Goal: Task Accomplishment & Management: Use online tool/utility

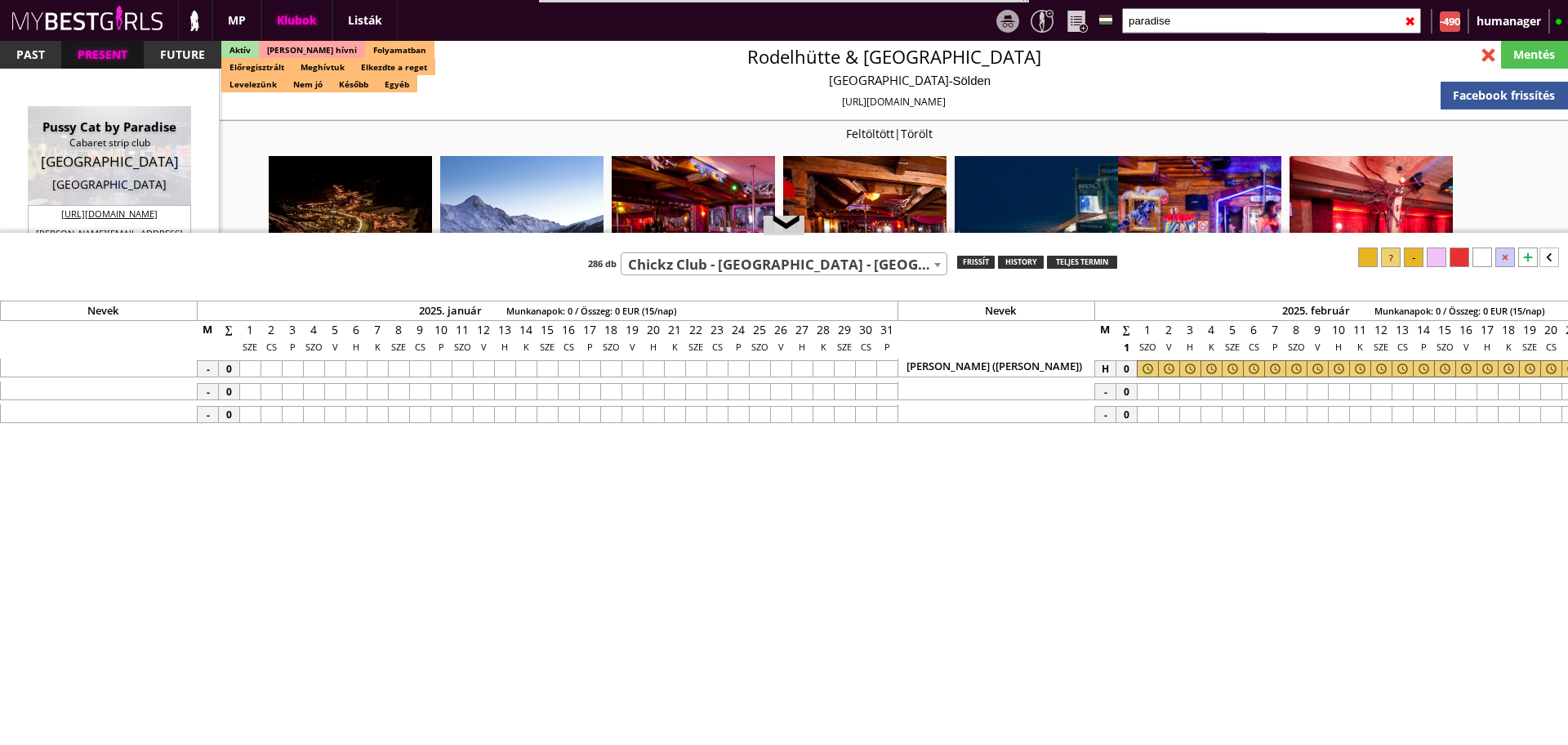
select select "757"
click at [188, 20] on img at bounding box center [194, 20] width 20 height 21
click at [1208, 19] on input "paradise" at bounding box center [1272, 20] width 299 height 25
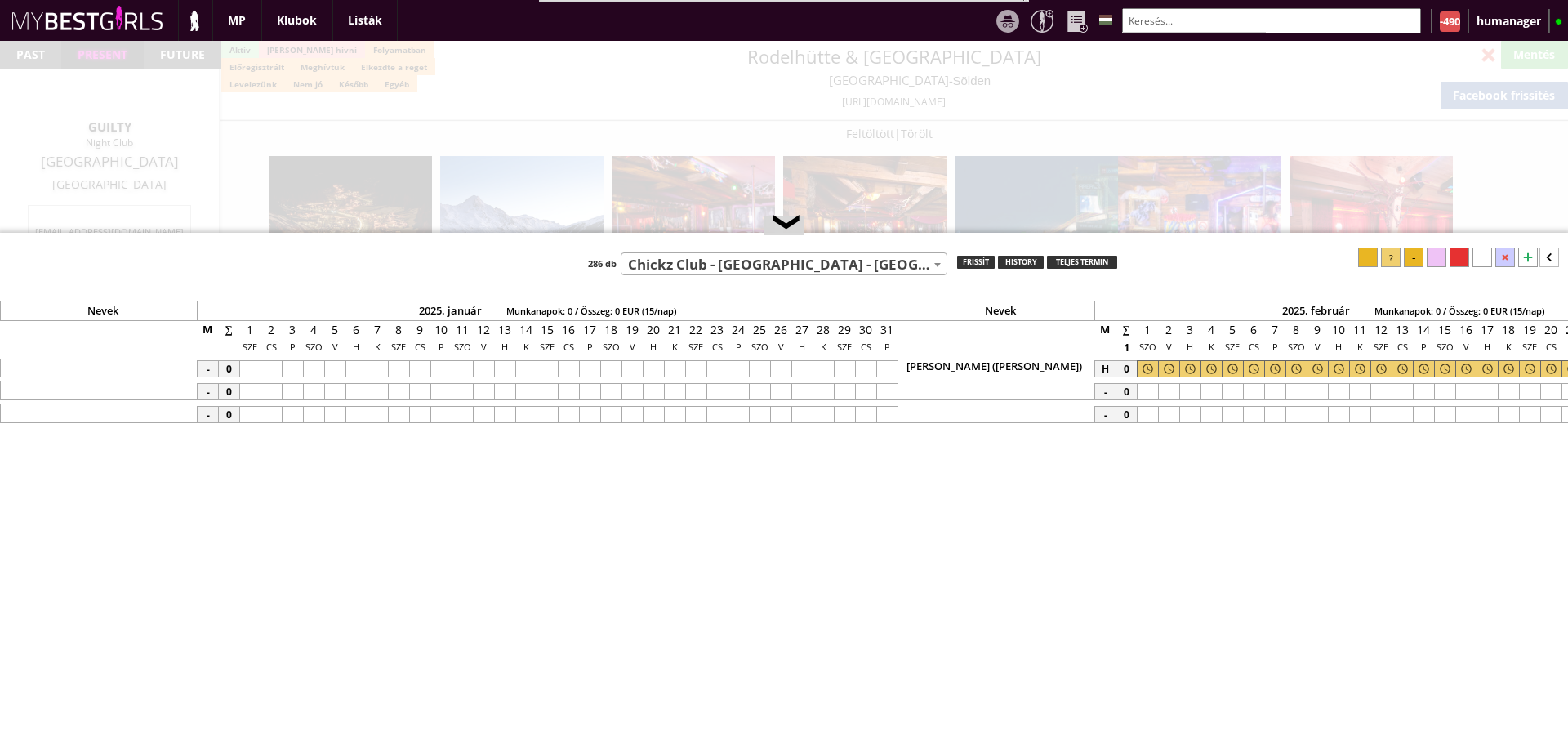
click at [789, 220] on div "❮" at bounding box center [784, 226] width 24 height 13
click at [1186, 17] on input "text" at bounding box center [1272, 20] width 299 height 25
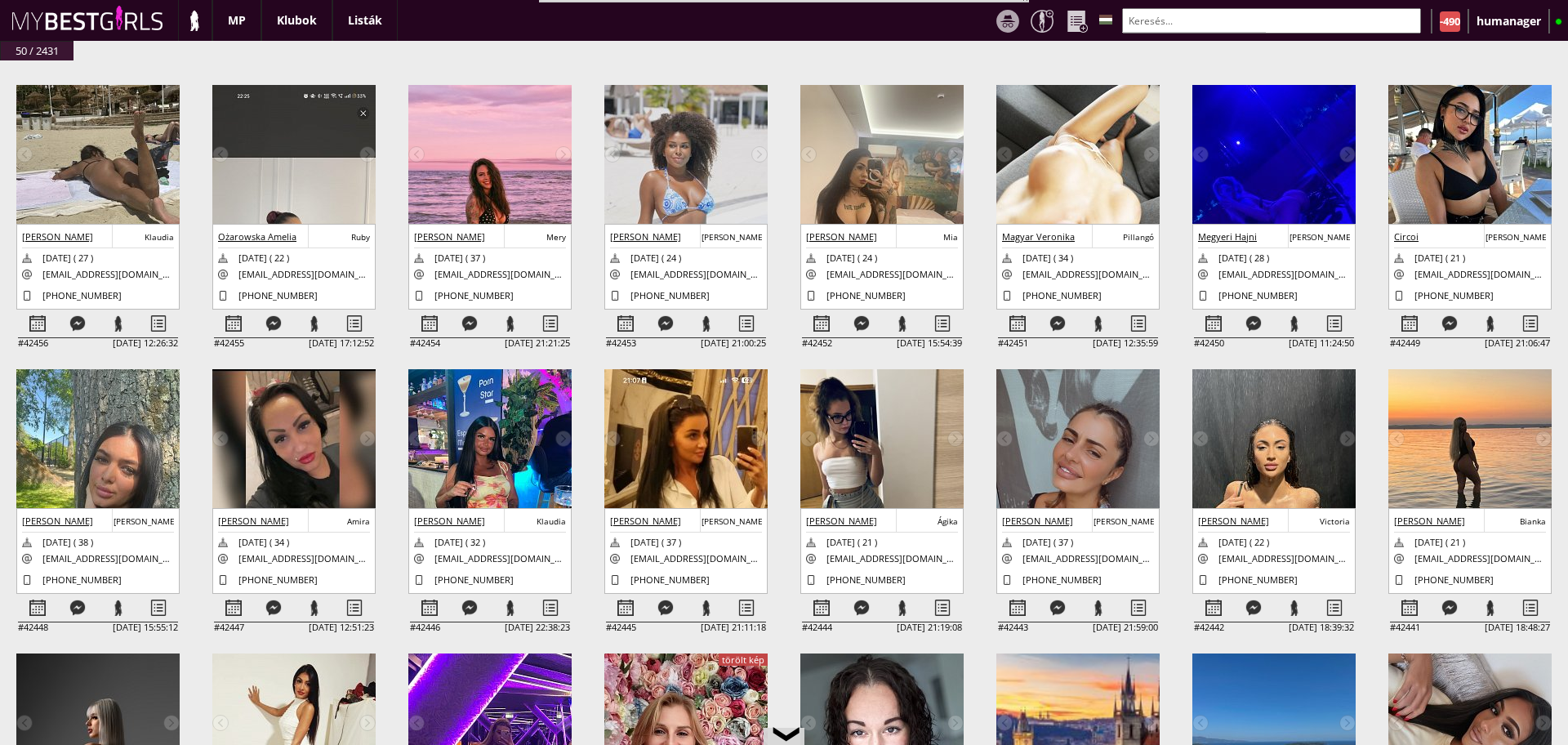
scroll to position [0, 7136]
click at [797, 734] on div "❮" at bounding box center [784, 738] width 24 height 13
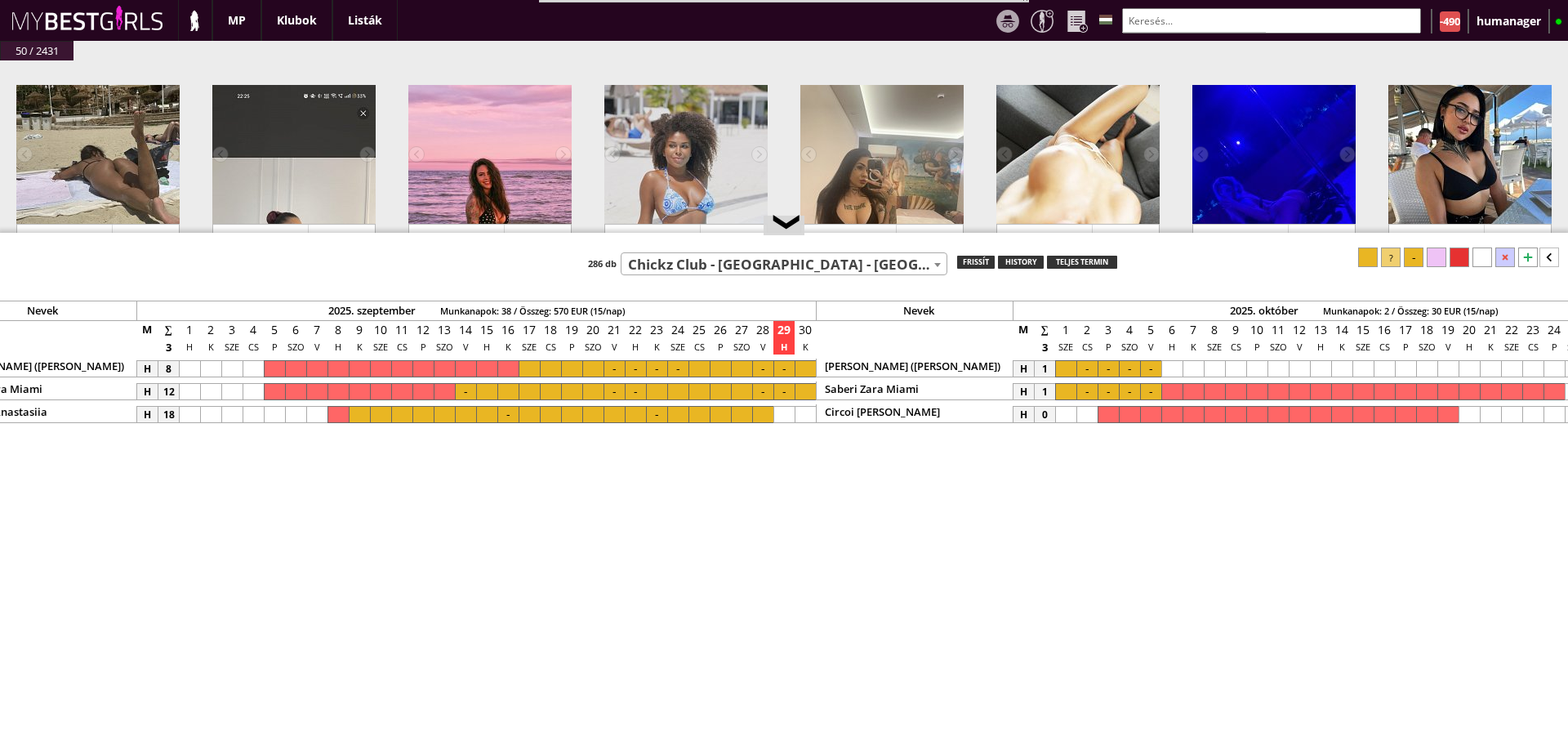
click at [675, 262] on span "Chickz Club - [GEOGRAPHIC_DATA] - [GEOGRAPHIC_DATA] (#757)" at bounding box center [784, 265] width 325 height 23
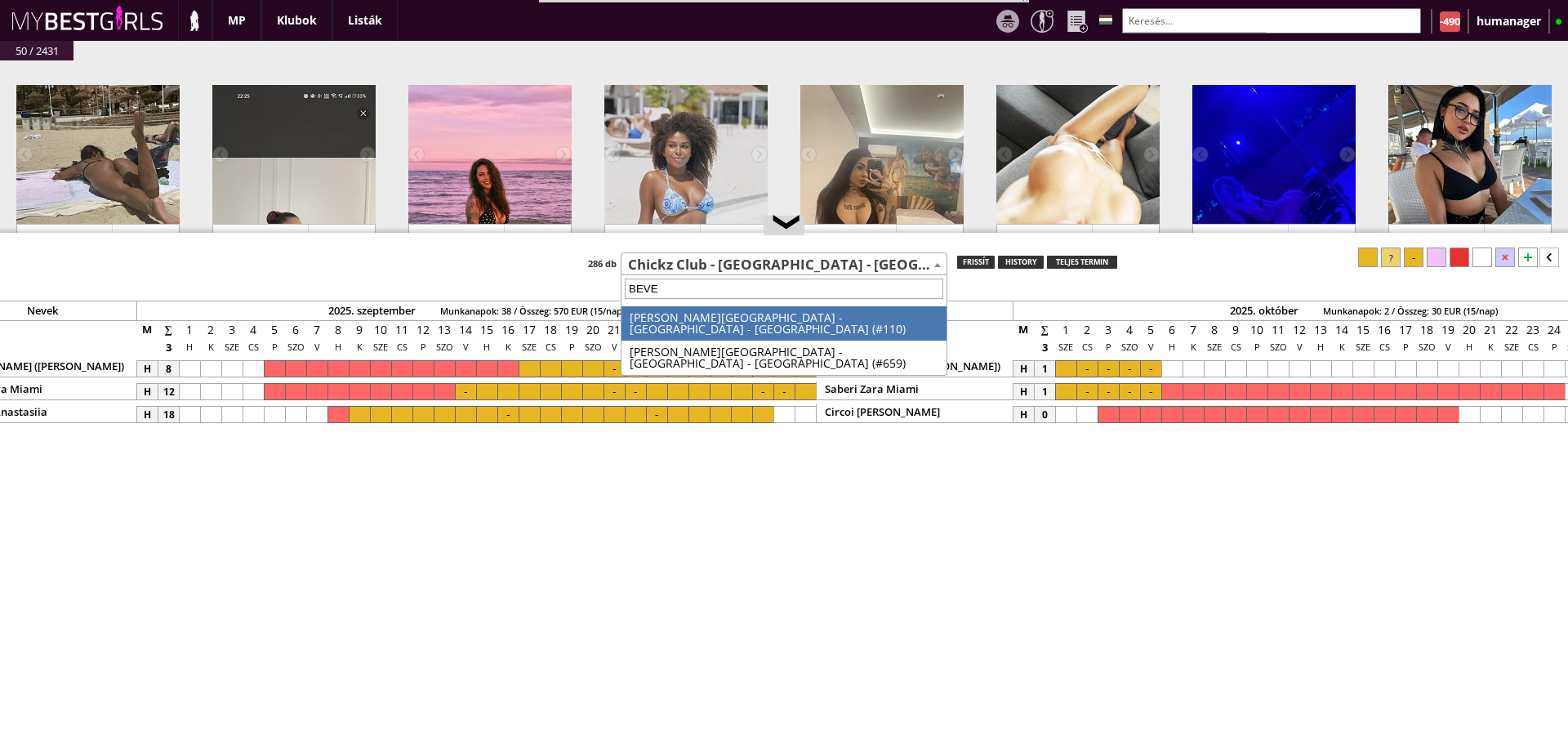
scroll to position [0, 0]
type input "[PERSON_NAME]"
select select "110"
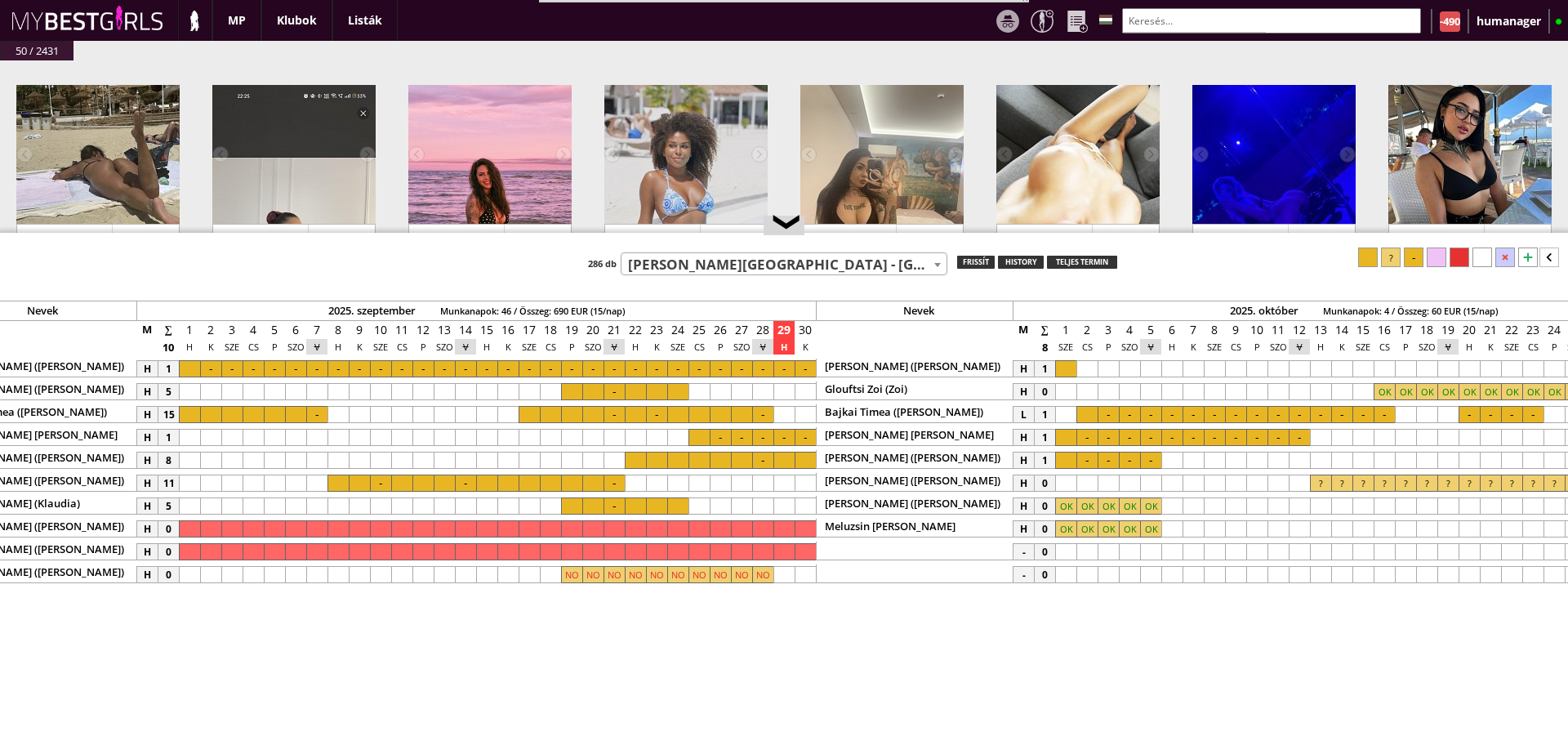
click at [1211, 24] on input "text" at bounding box center [1272, 20] width 299 height 25
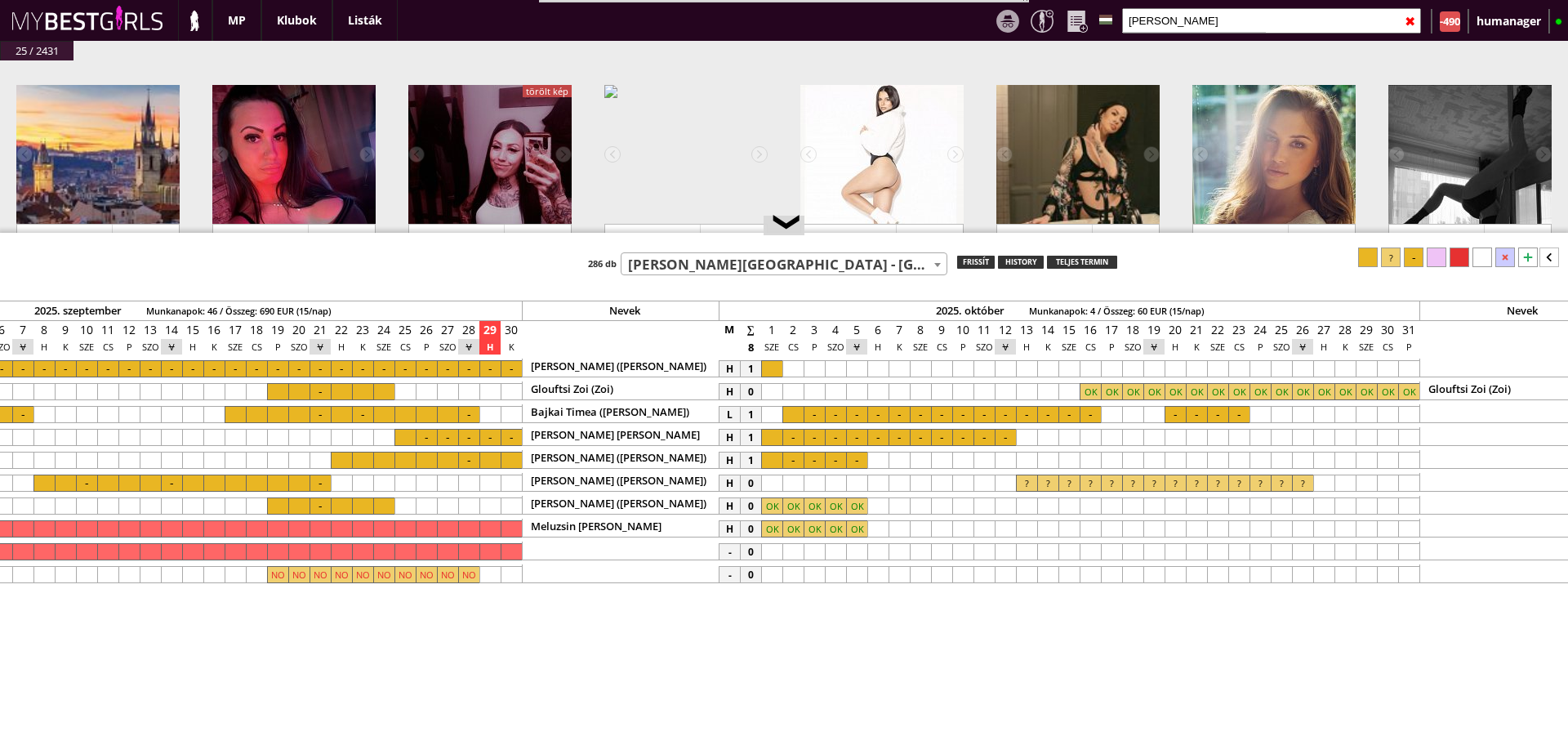
scroll to position [0, 7509]
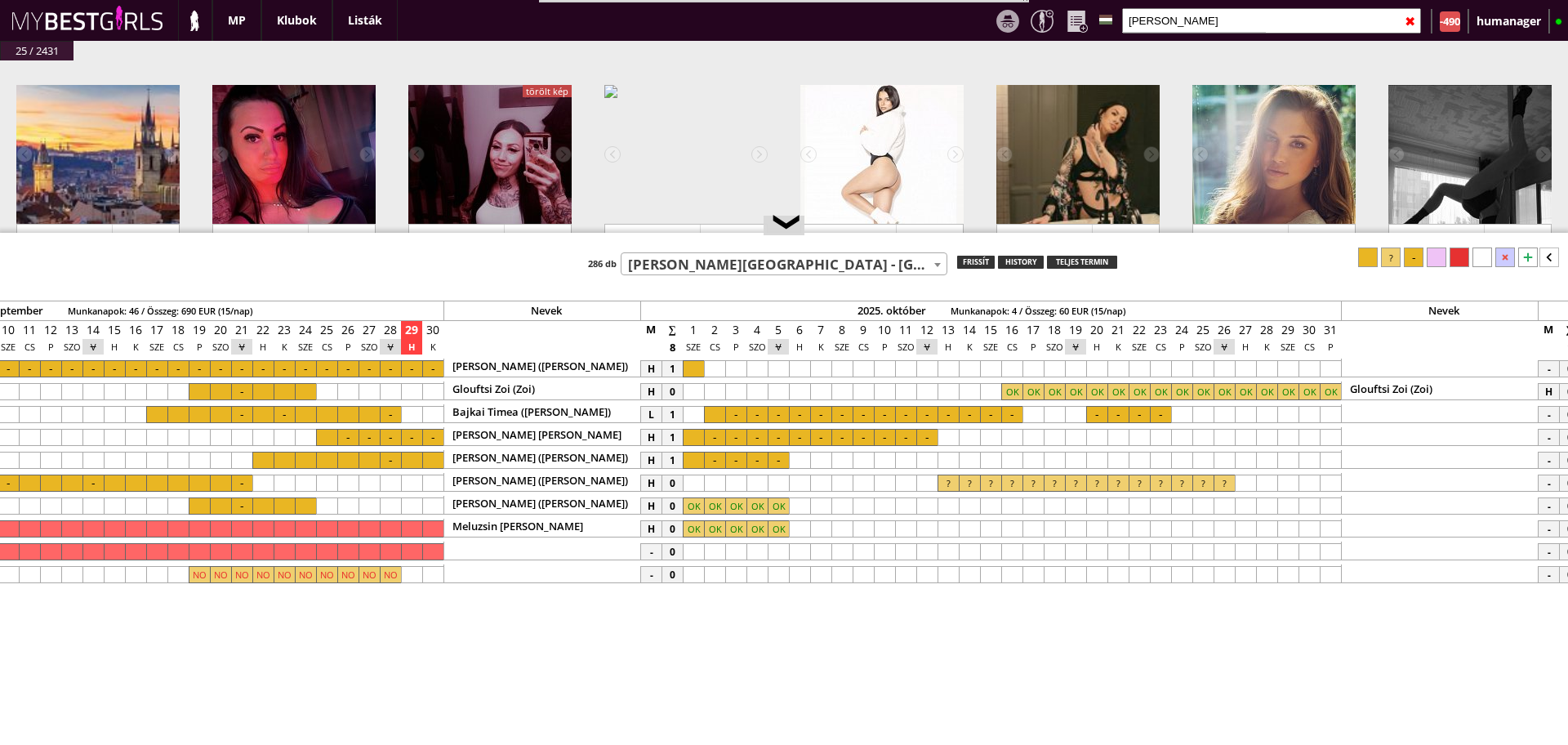
type input "[PERSON_NAME]"
click at [928, 479] on div at bounding box center [927, 484] width 21 height 17
click at [1390, 261] on div at bounding box center [1391, 257] width 19 height 19
click at [226, 17] on div "MP" at bounding box center [237, 20] width 49 height 41
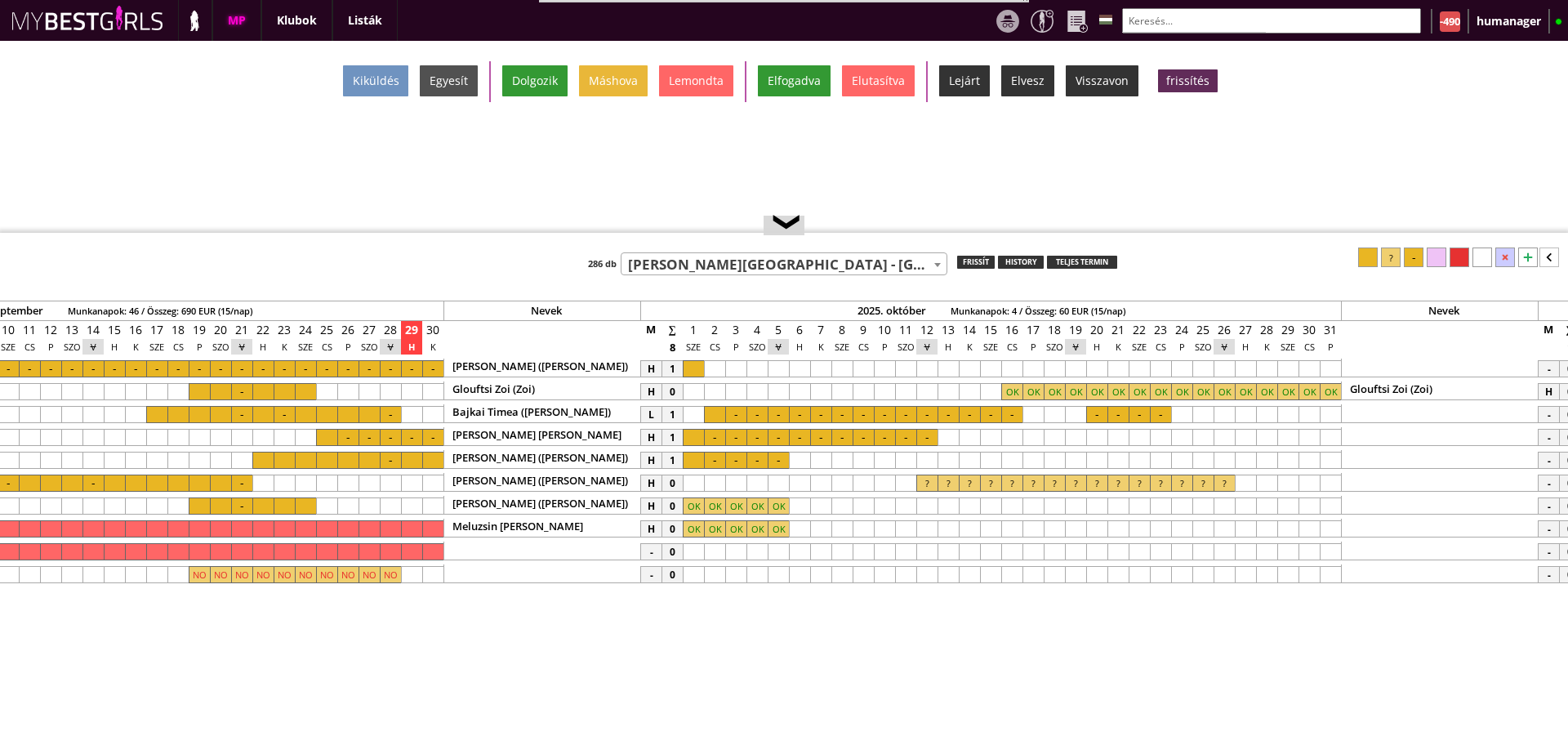
click at [1198, 24] on input "text" at bounding box center [1272, 20] width 299 height 25
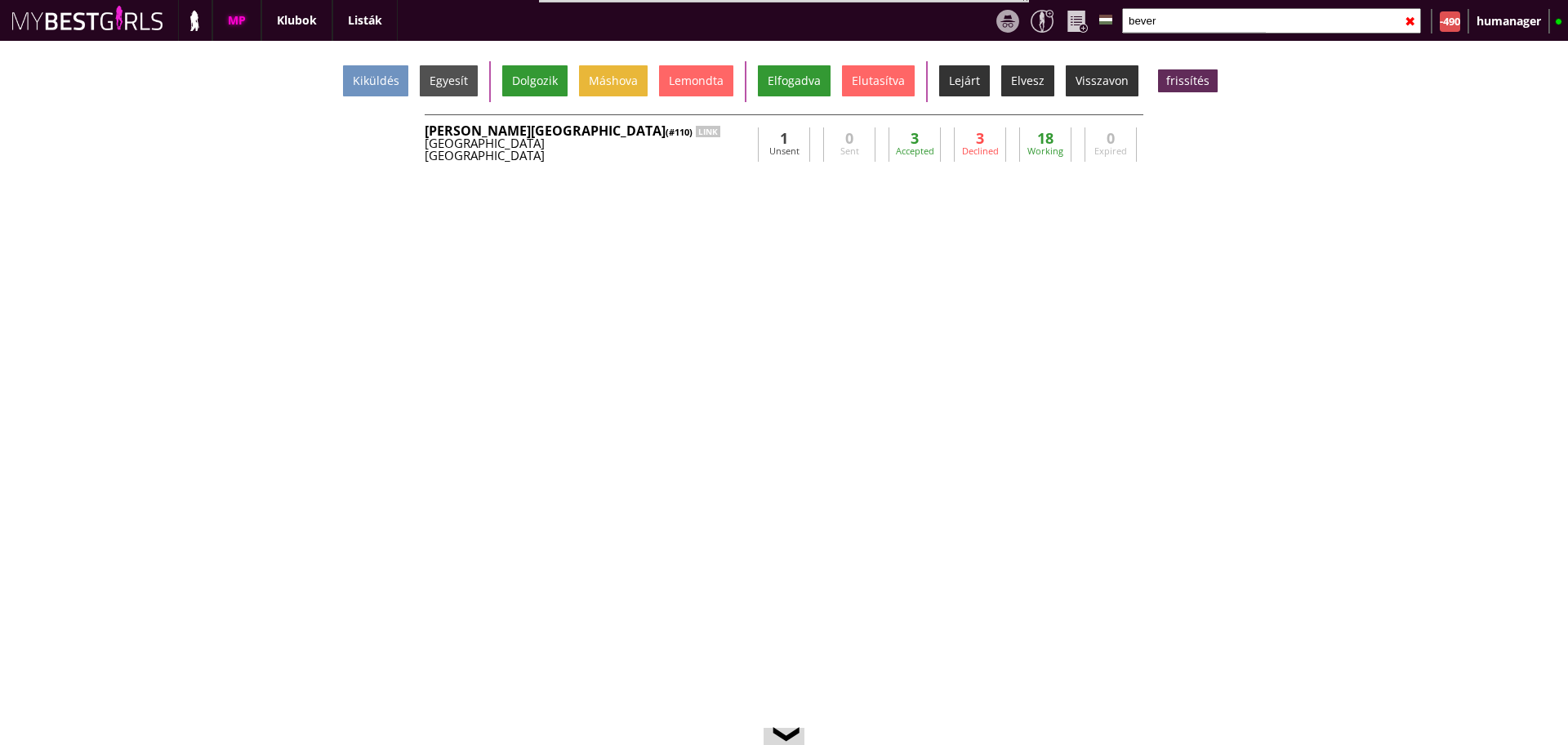
scroll to position [0, 7136]
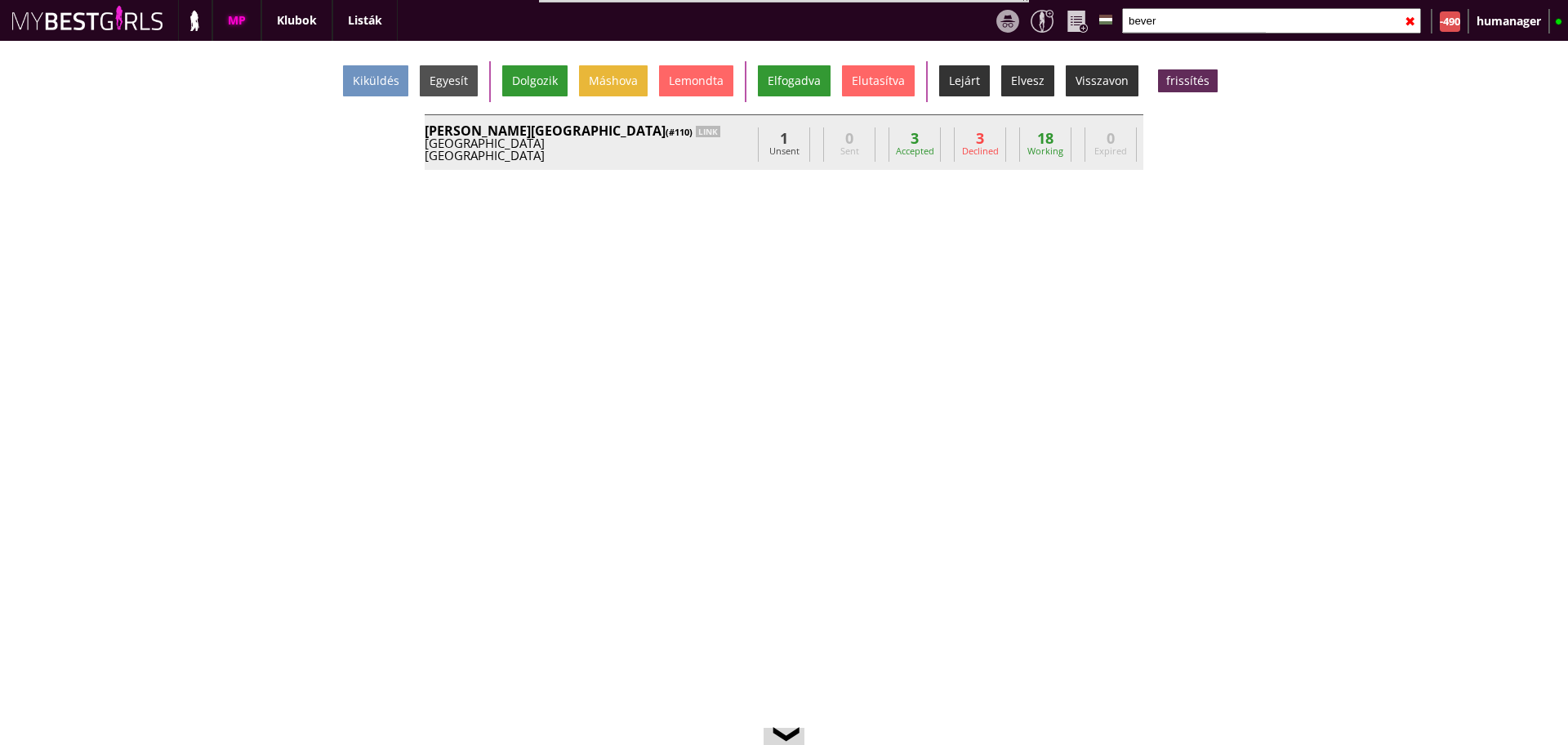
type input "bever"
click at [683, 158] on div "[GEOGRAPHIC_DATA]" at bounding box center [587, 156] width 327 height 12
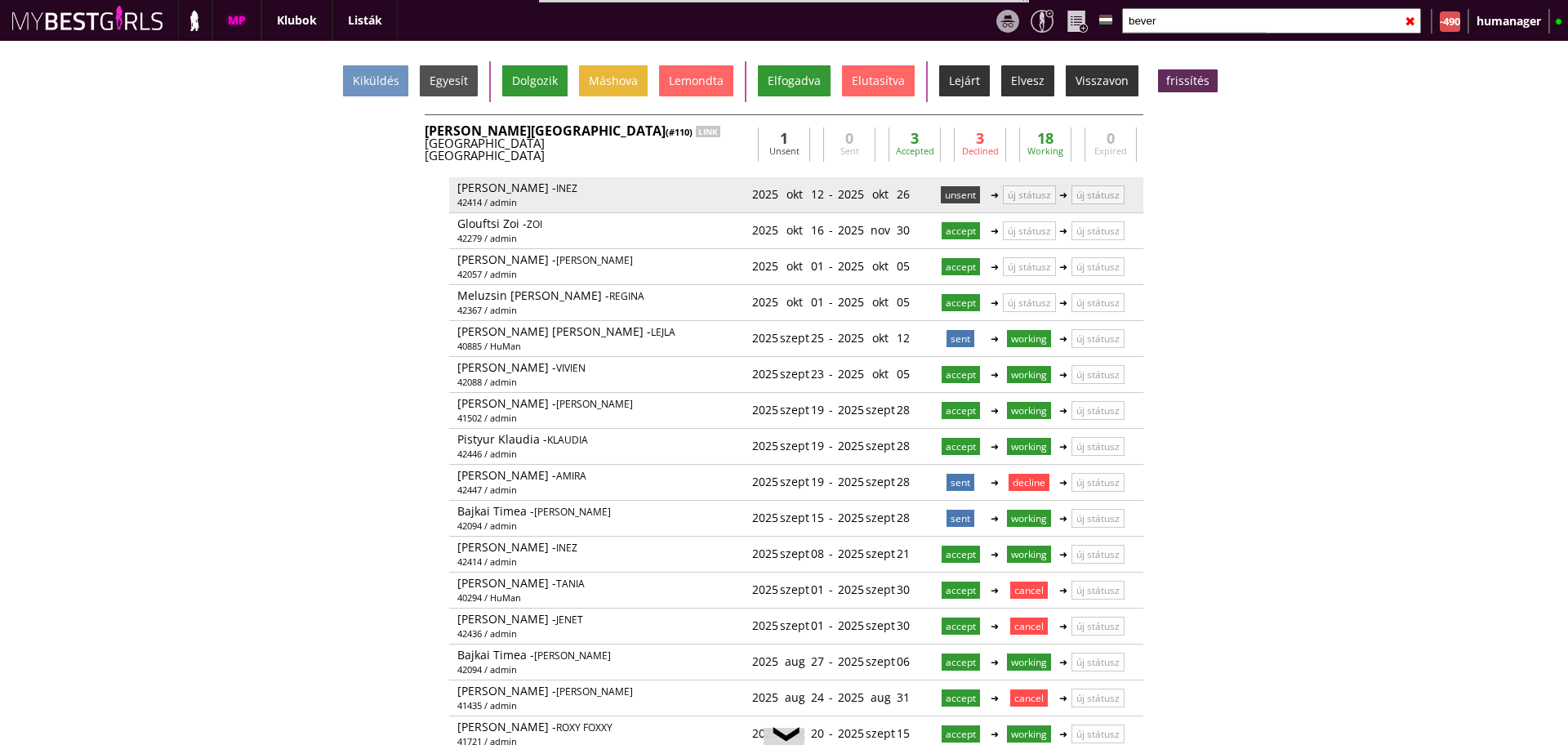
click at [954, 189] on p "unsent" at bounding box center [960, 195] width 39 height 17
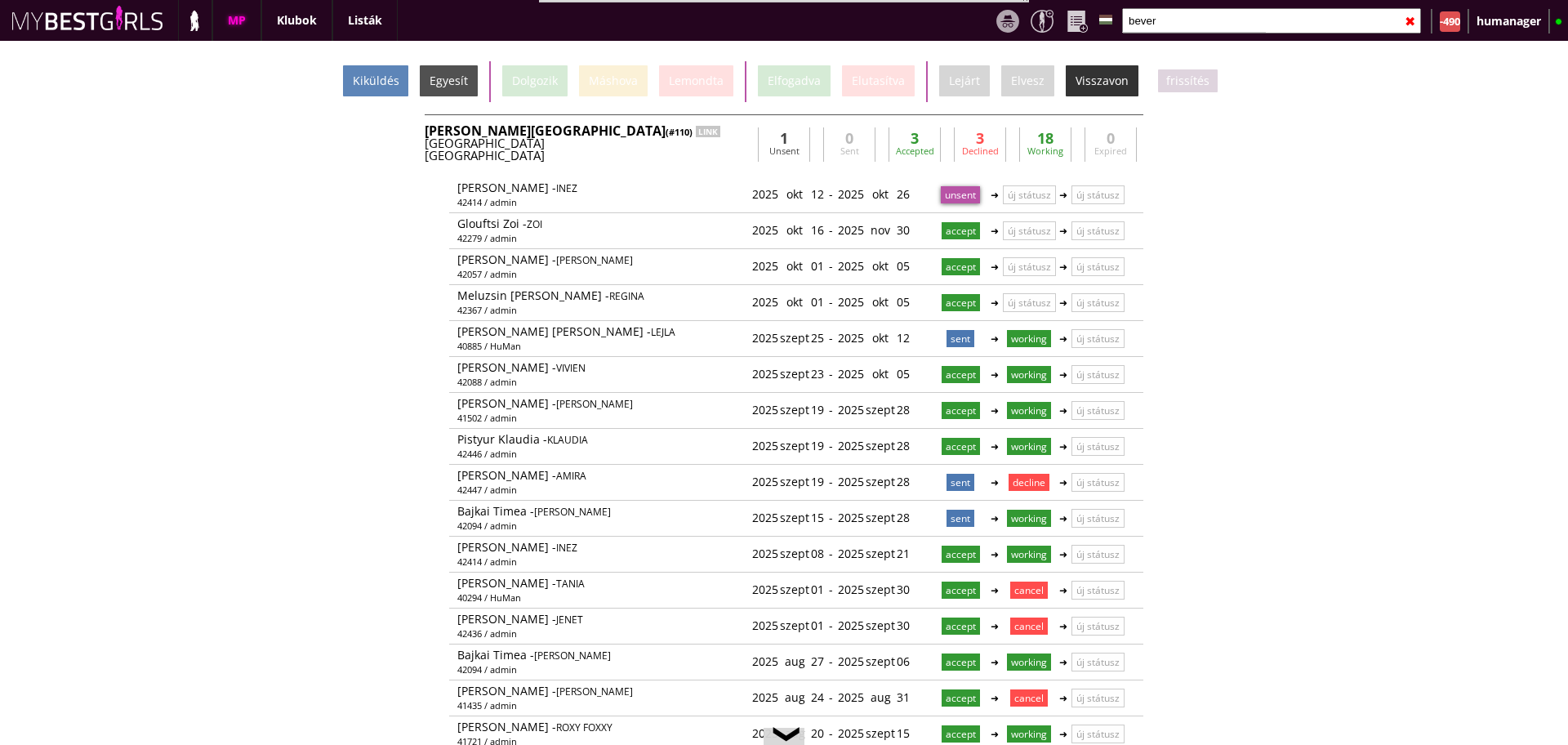
click at [370, 79] on div "Kiküldés" at bounding box center [376, 81] width 65 height 31
click at [696, 132] on div "LINK" at bounding box center [708, 131] width 24 height 11
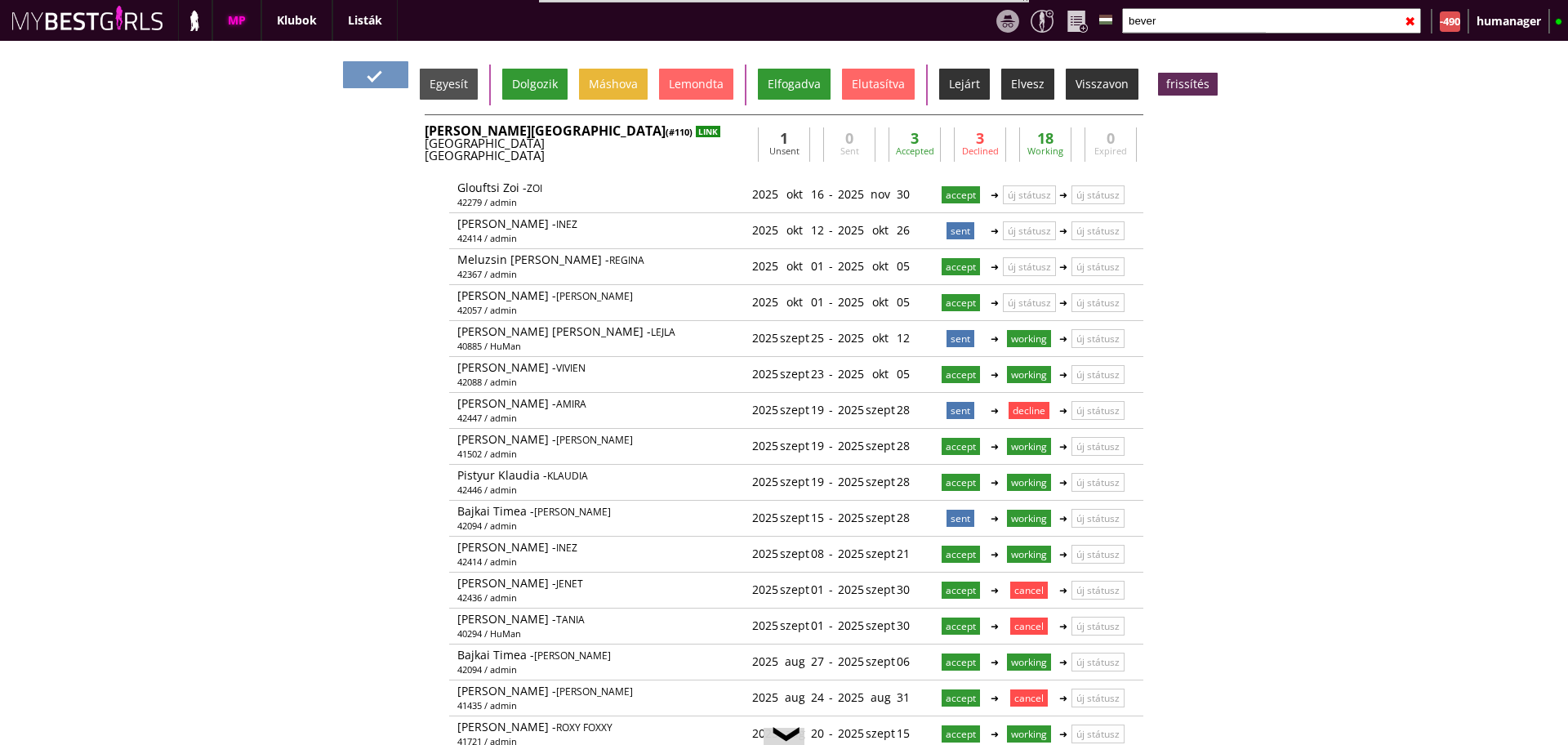
scroll to position [36, 0]
click at [696, 132] on div "LINK" at bounding box center [708, 131] width 24 height 11
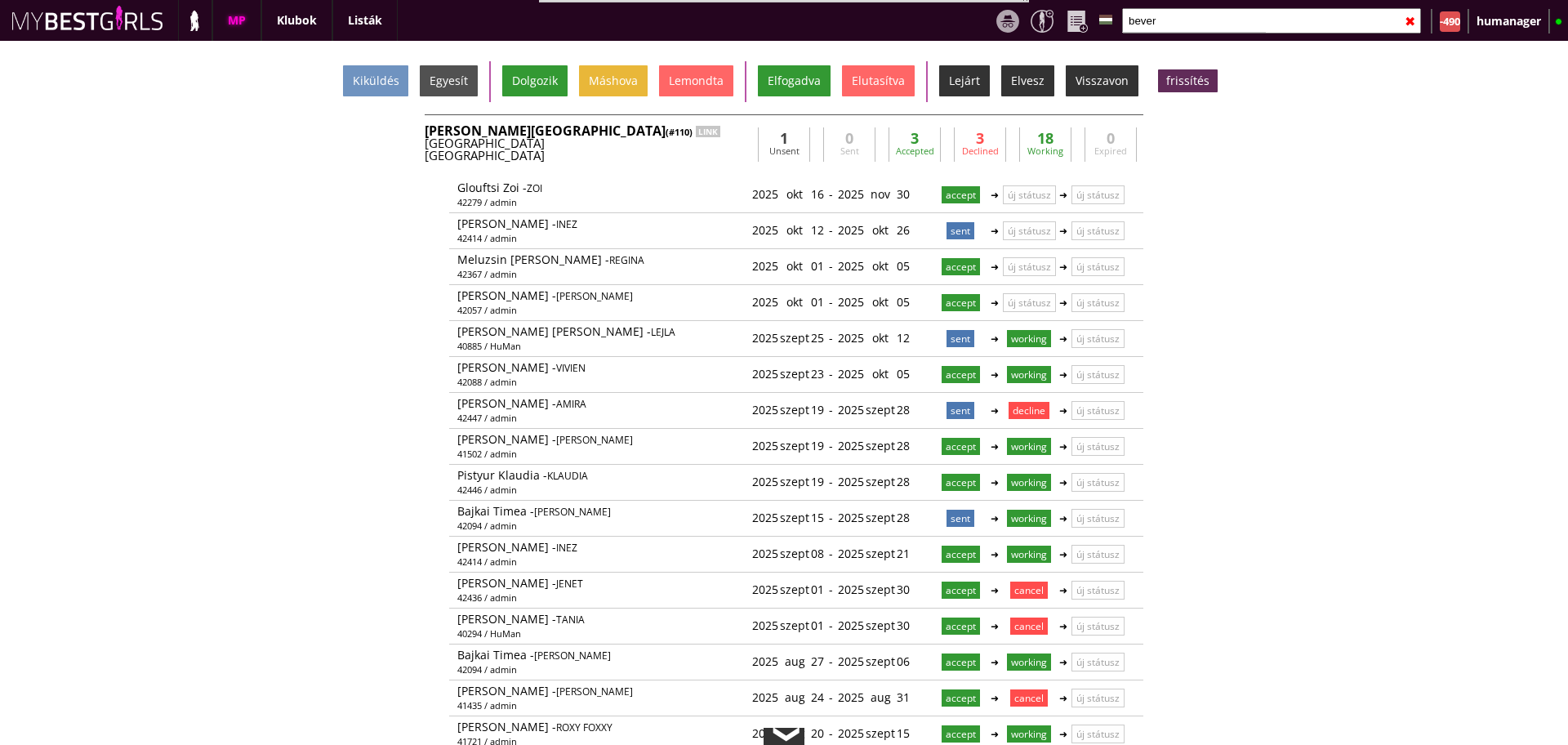
click at [784, 735] on div "❮" at bounding box center [784, 738] width 24 height 13
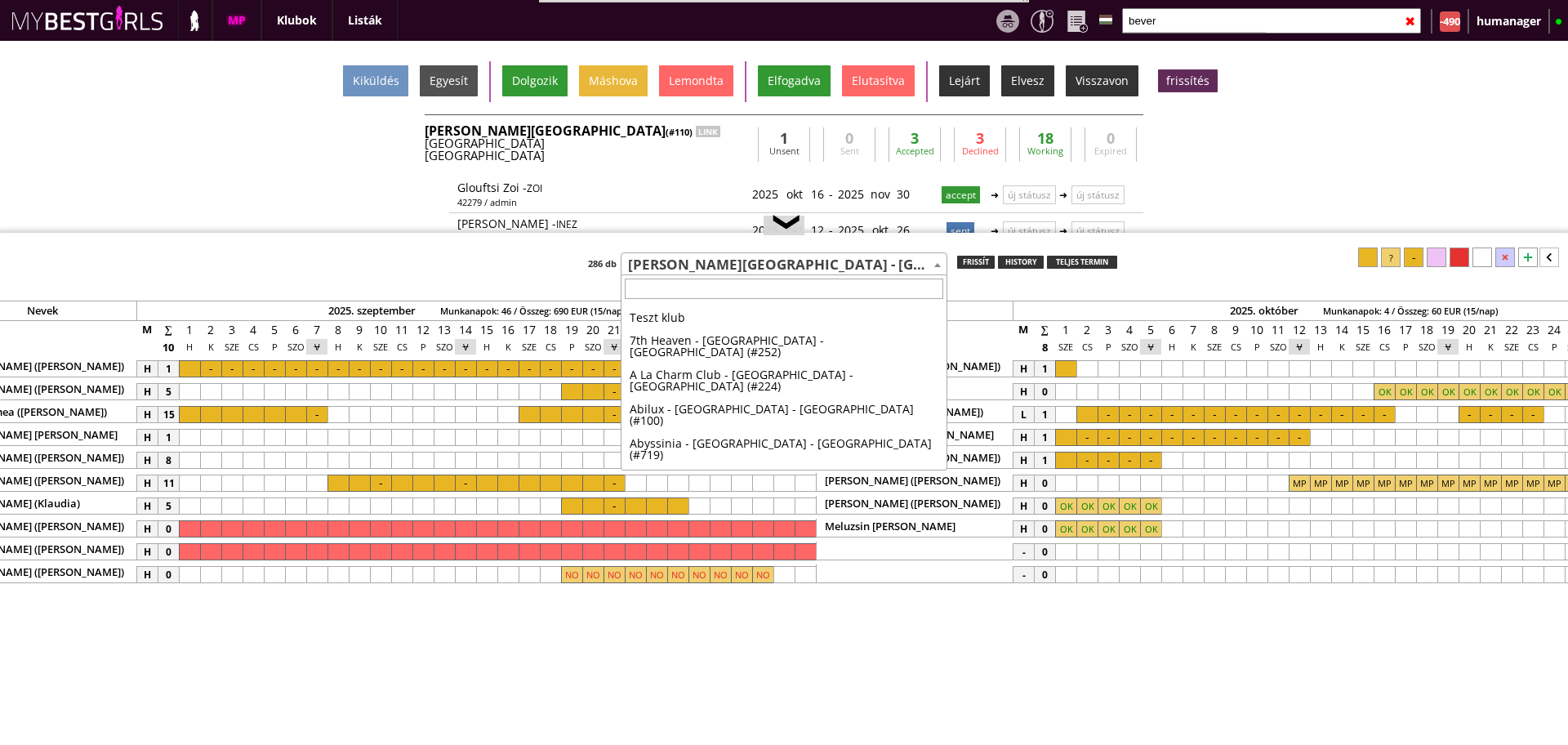
click at [657, 267] on span "[PERSON_NAME][GEOGRAPHIC_DATA] - [GEOGRAPHIC_DATA] - [GEOGRAPHIC_DATA] (#110)" at bounding box center [784, 265] width 325 height 23
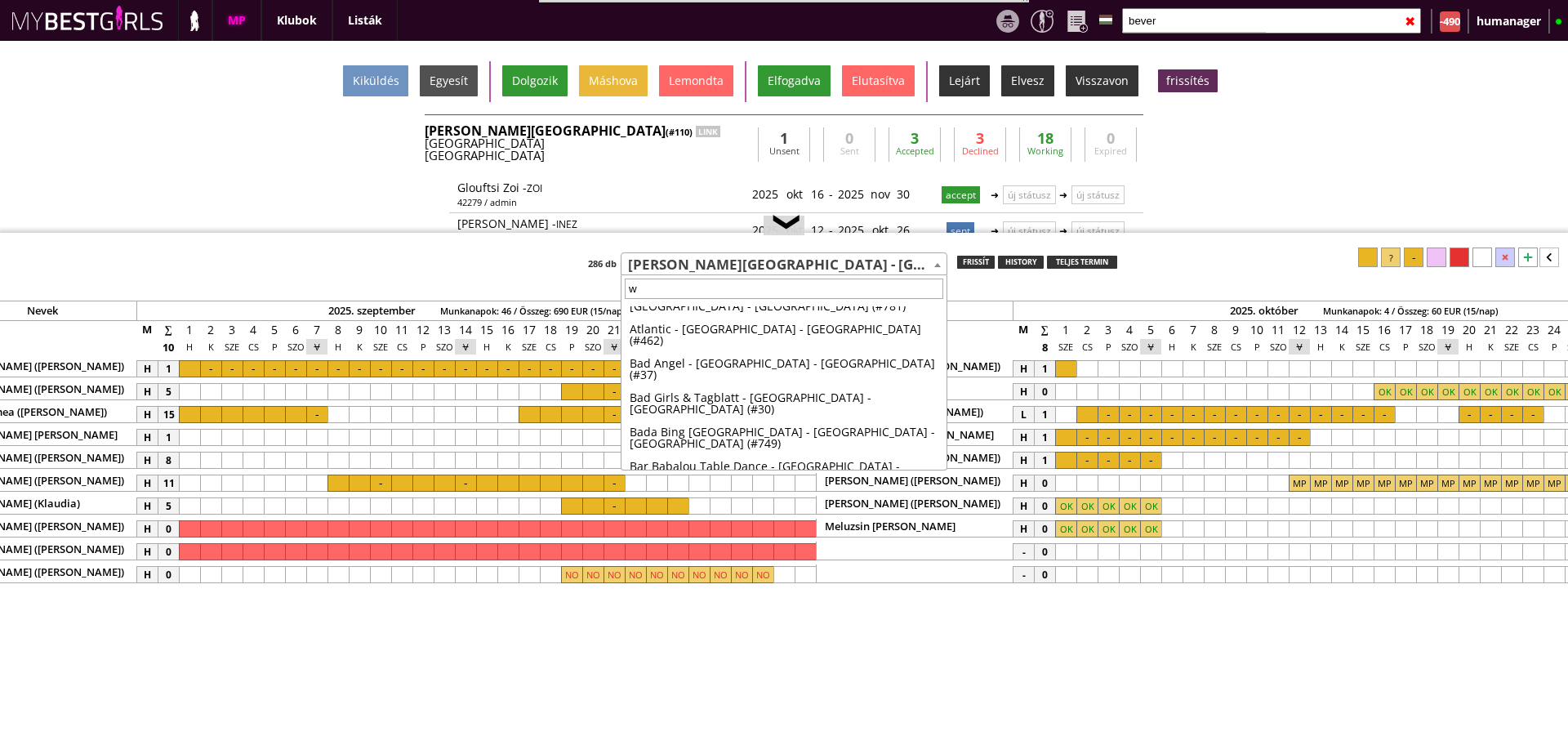
scroll to position [0, 0]
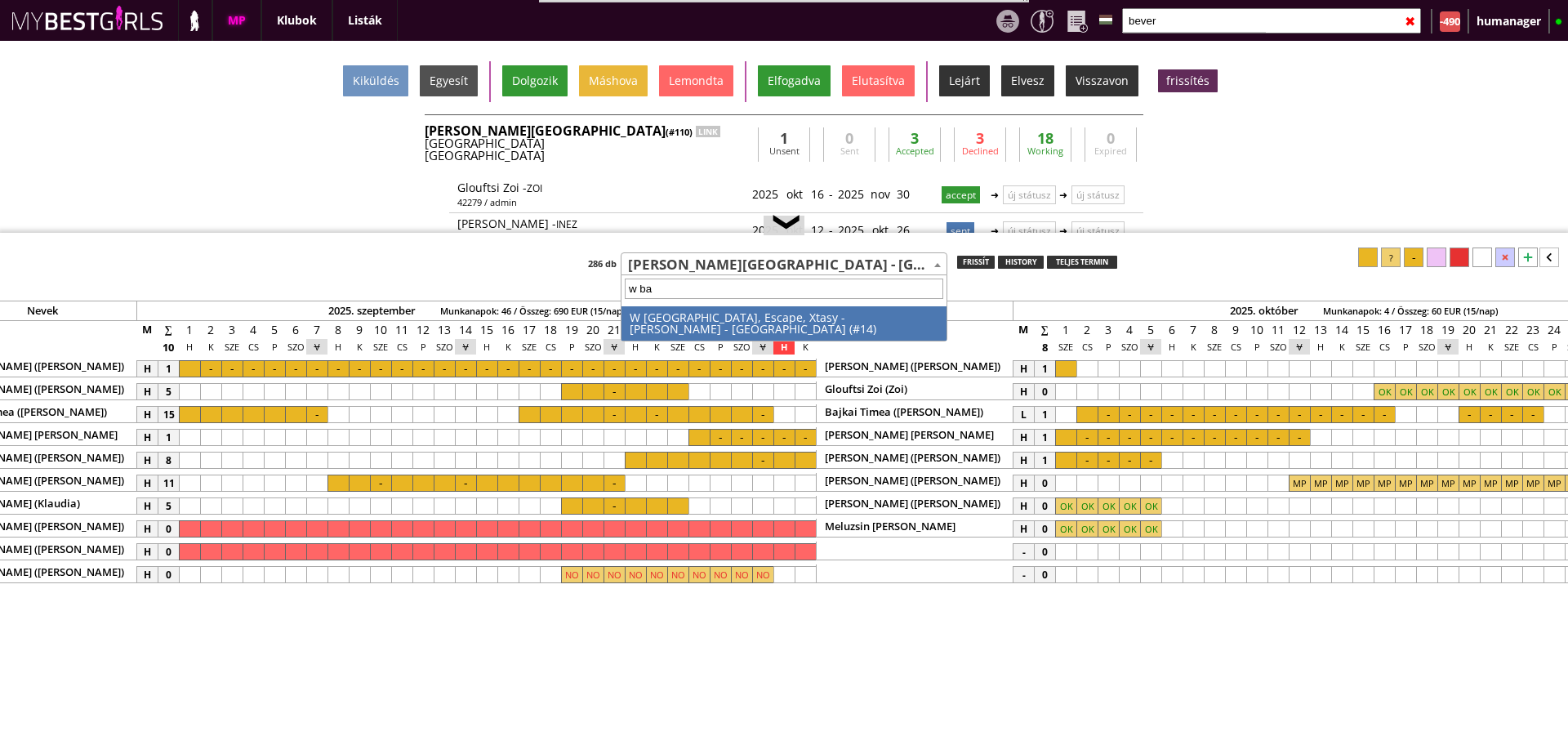
type input "w bab"
select select "14"
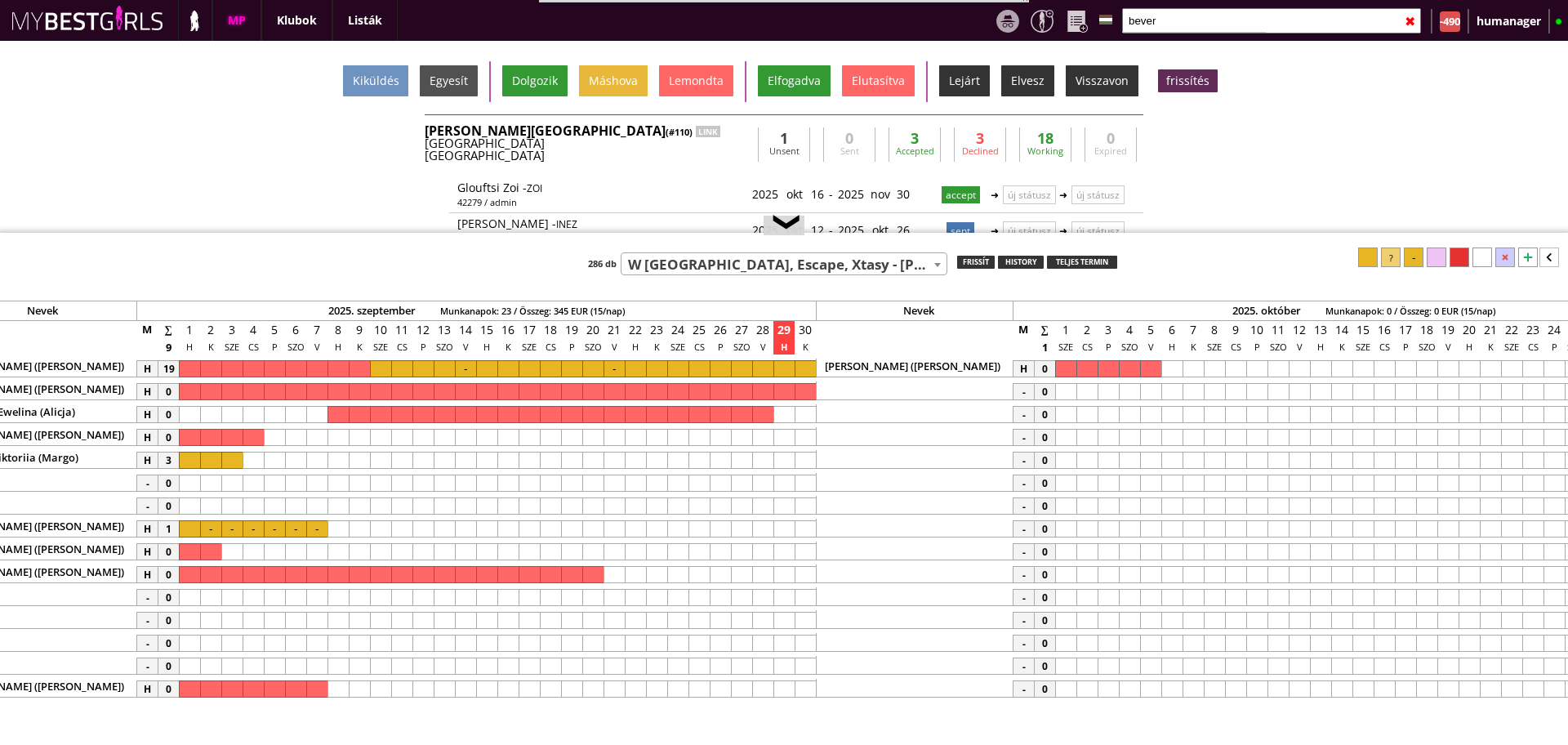
scroll to position [0, 6811]
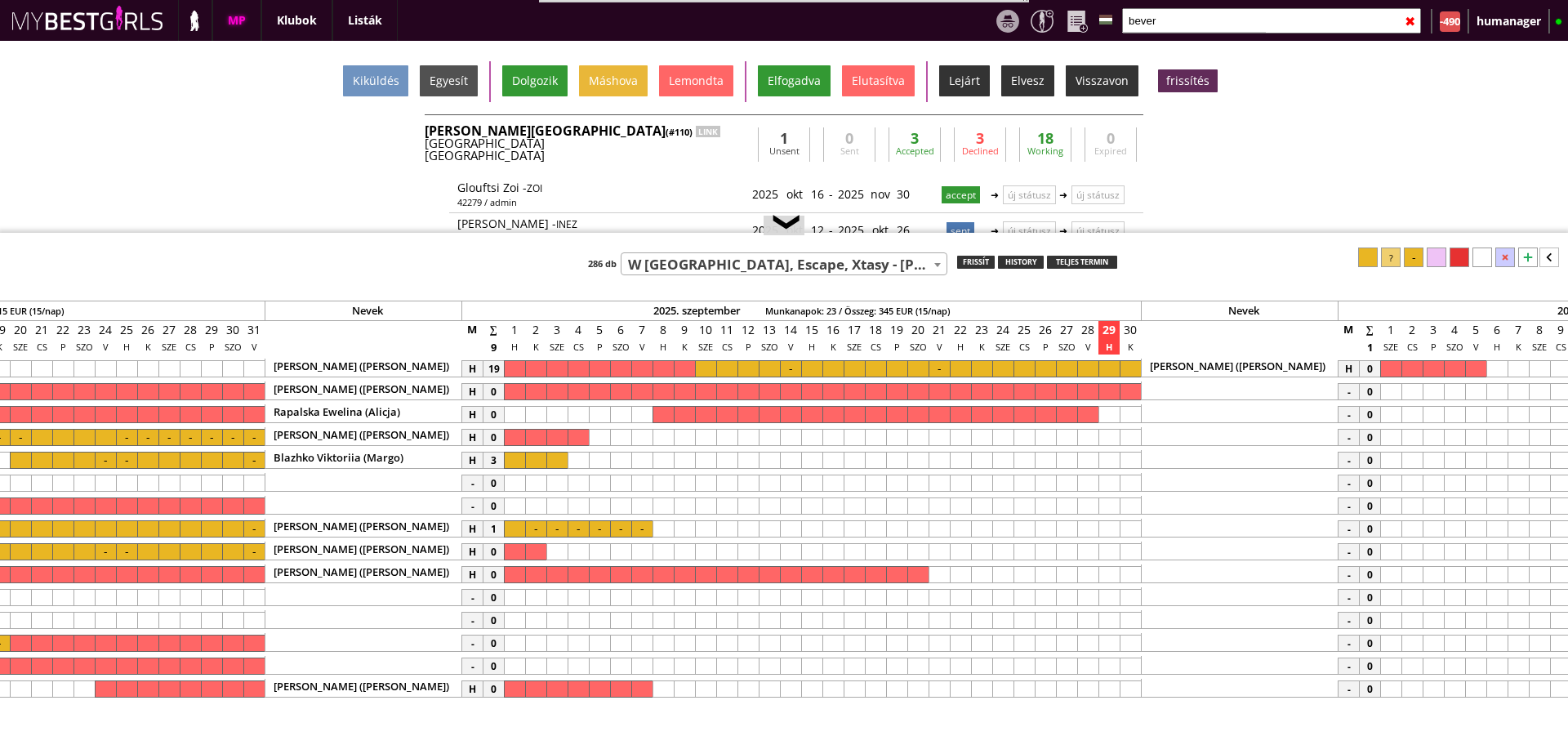
click at [509, 522] on div at bounding box center [514, 529] width 21 height 17
click at [644, 526] on div at bounding box center [641, 529] width 21 height 17
click at [1372, 254] on div at bounding box center [1368, 257] width 19 height 19
click at [657, 532] on div at bounding box center [663, 529] width 21 height 17
click at [1372, 253] on div at bounding box center [1368, 257] width 19 height 19
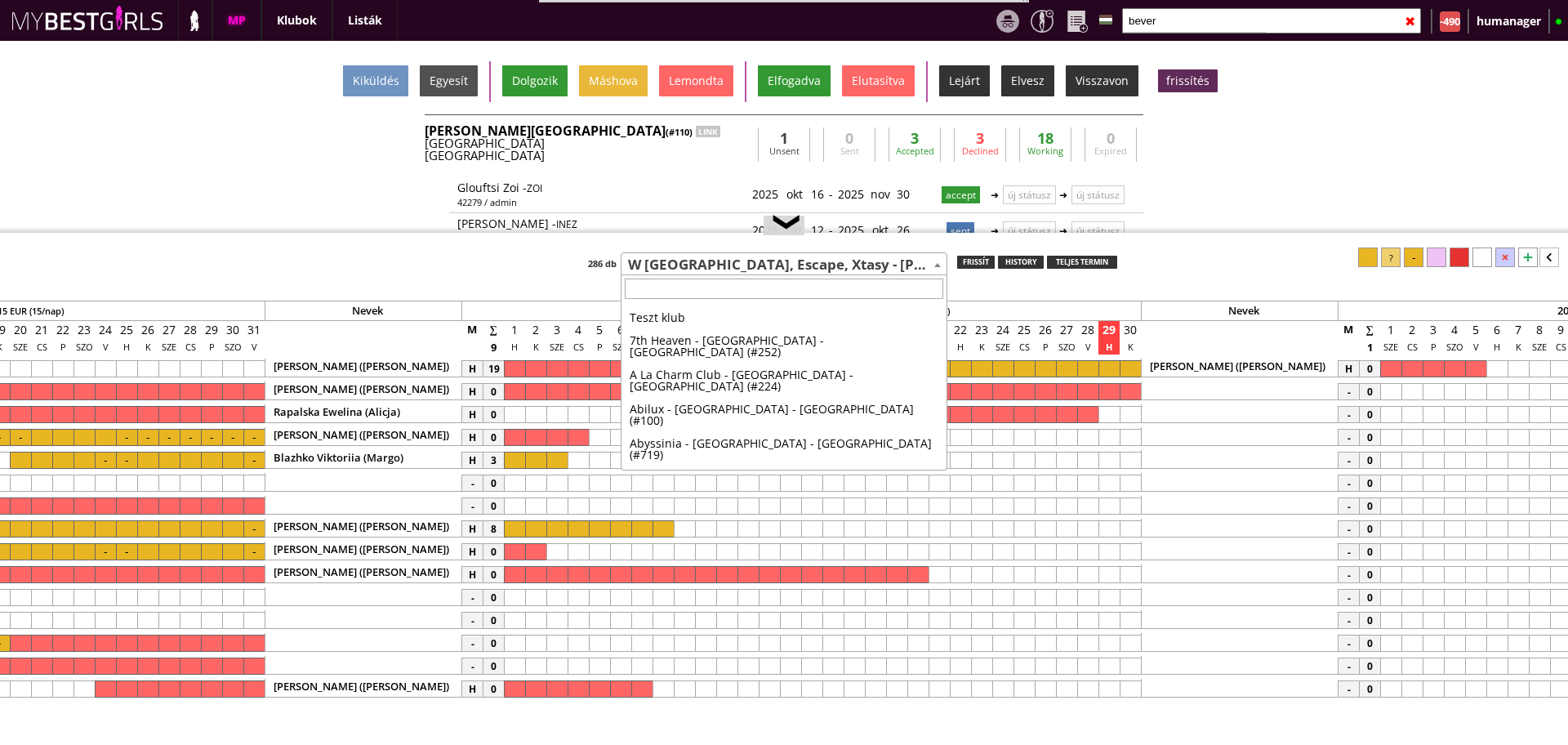
click at [721, 267] on span "W [GEOGRAPHIC_DATA], Escape, Xtasy - [PERSON_NAME] - [GEOGRAPHIC_DATA] (#14)" at bounding box center [784, 265] width 325 height 23
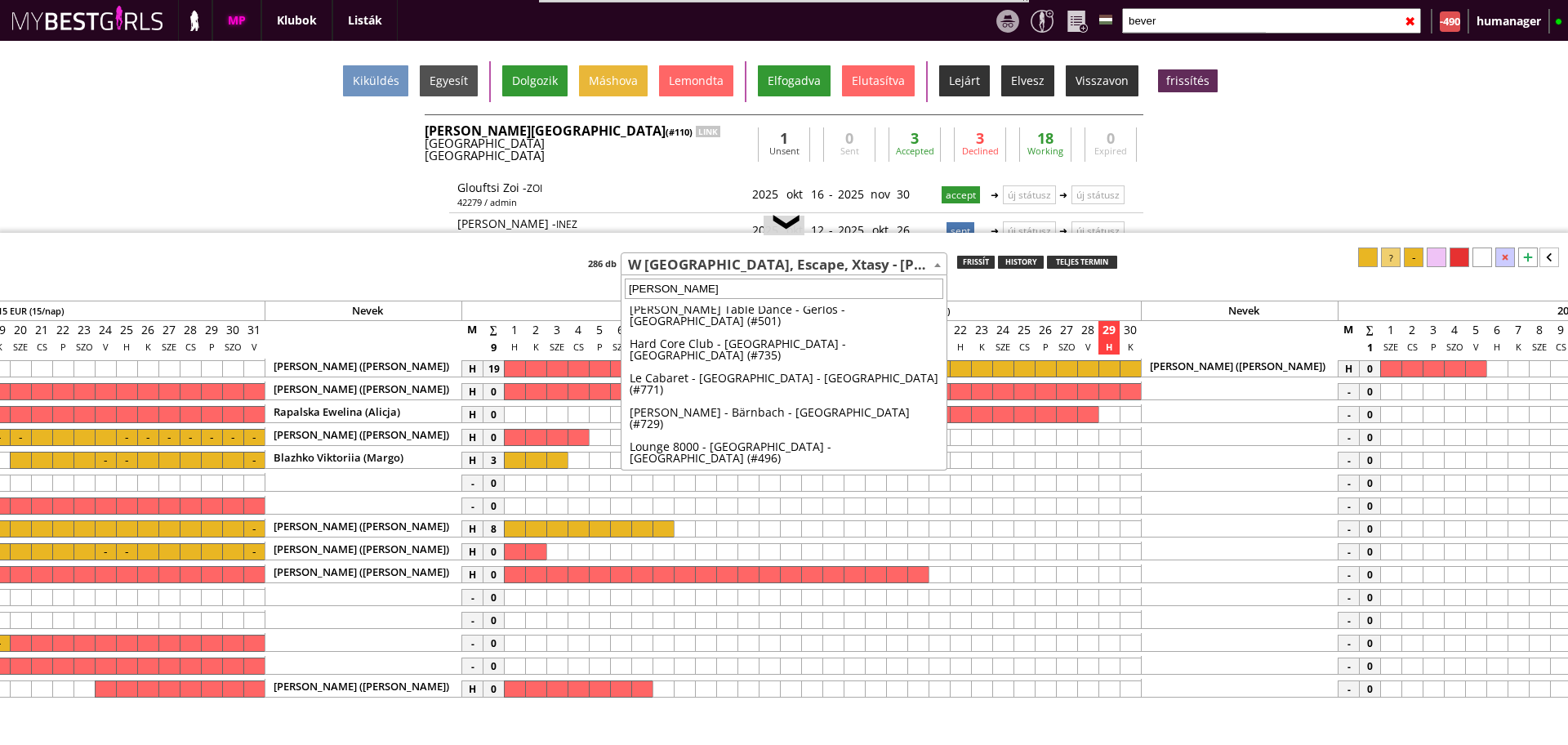
scroll to position [0, 0]
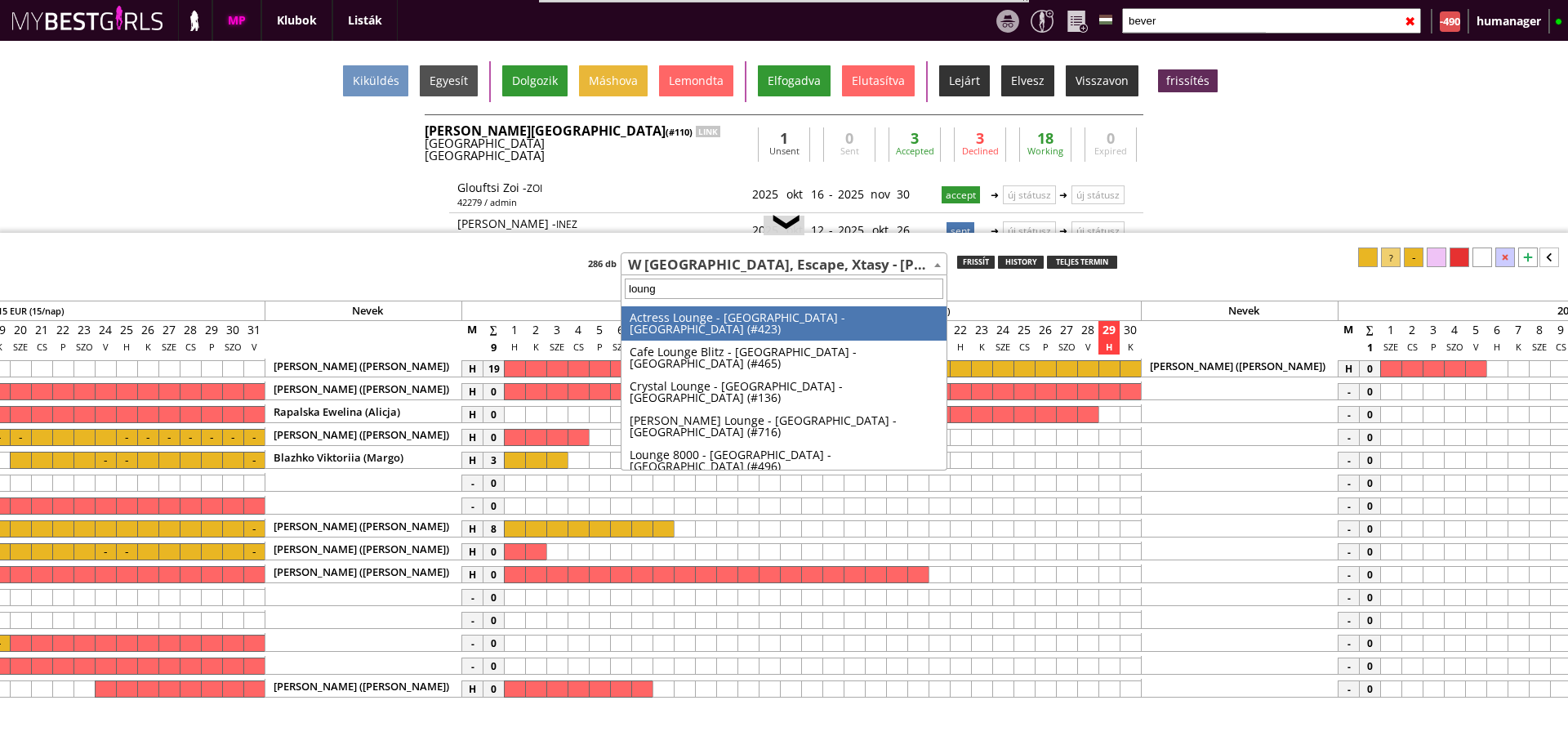
type input "lounge"
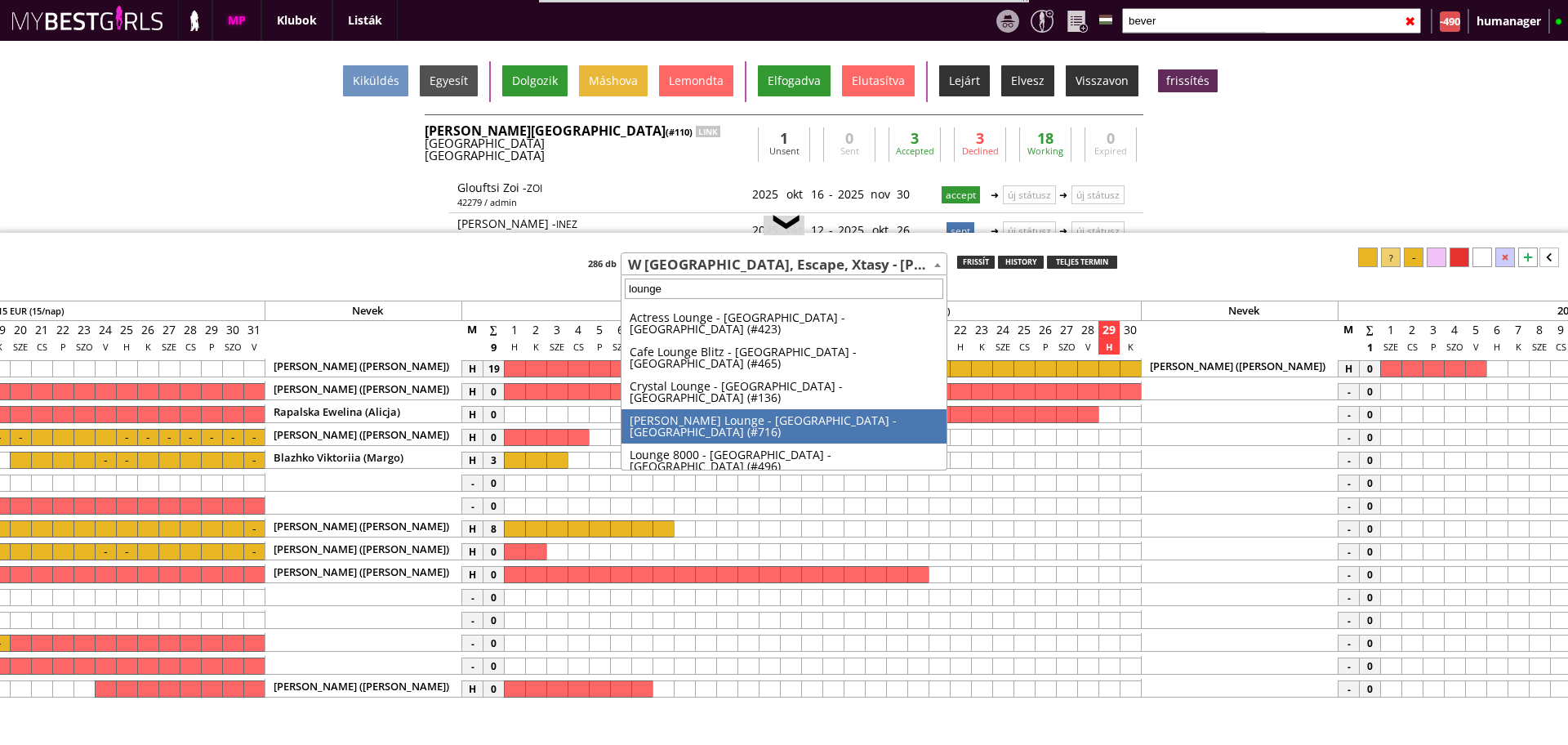
select select "496"
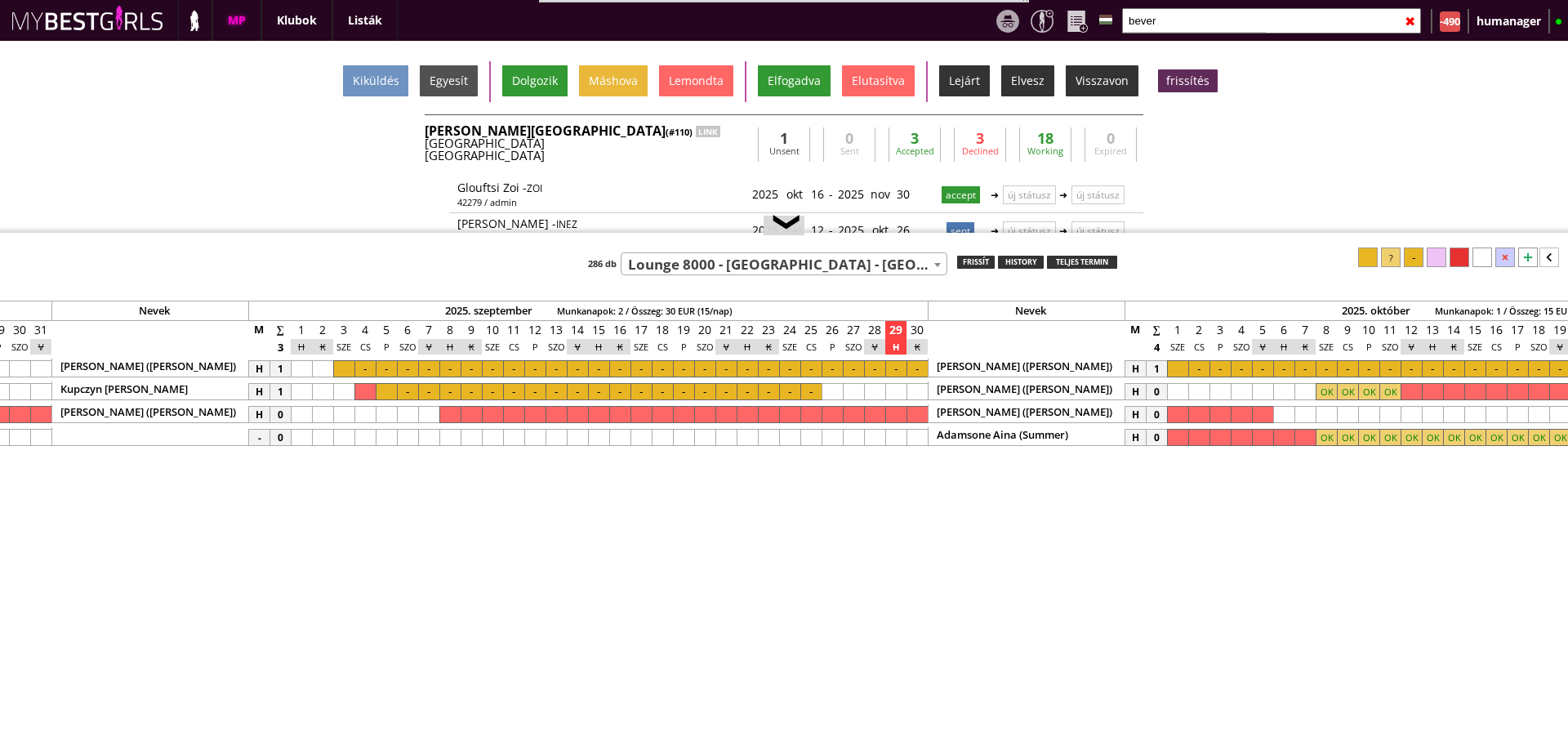
scroll to position [0, 6954]
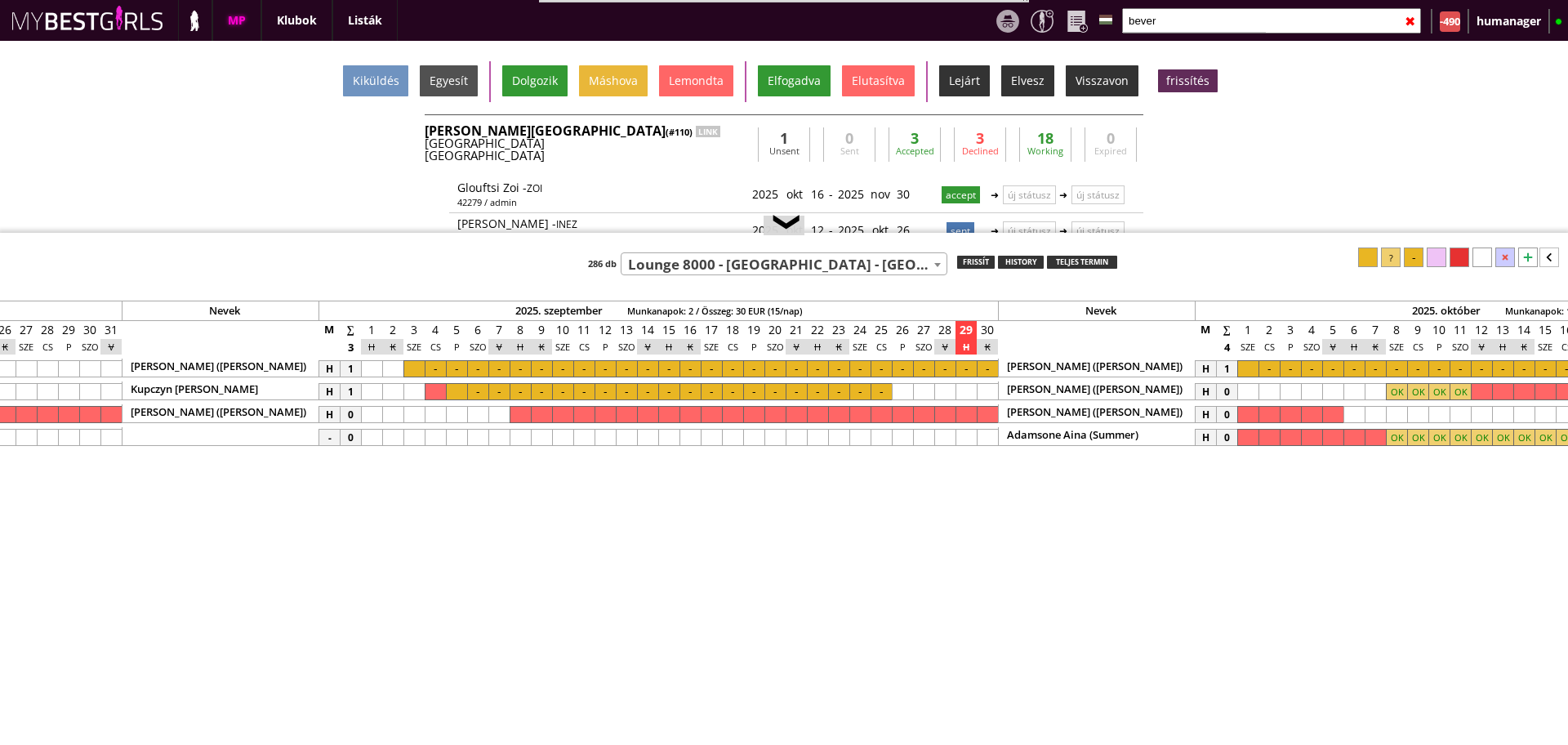
click at [453, 388] on div at bounding box center [457, 392] width 21 height 17
click at [926, 391] on div at bounding box center [924, 392] width 21 height 17
click at [1370, 260] on div at bounding box center [1368, 257] width 19 height 19
click at [416, 366] on div at bounding box center [414, 369] width 21 height 17
click at [982, 366] on div at bounding box center [988, 369] width 21 height 17
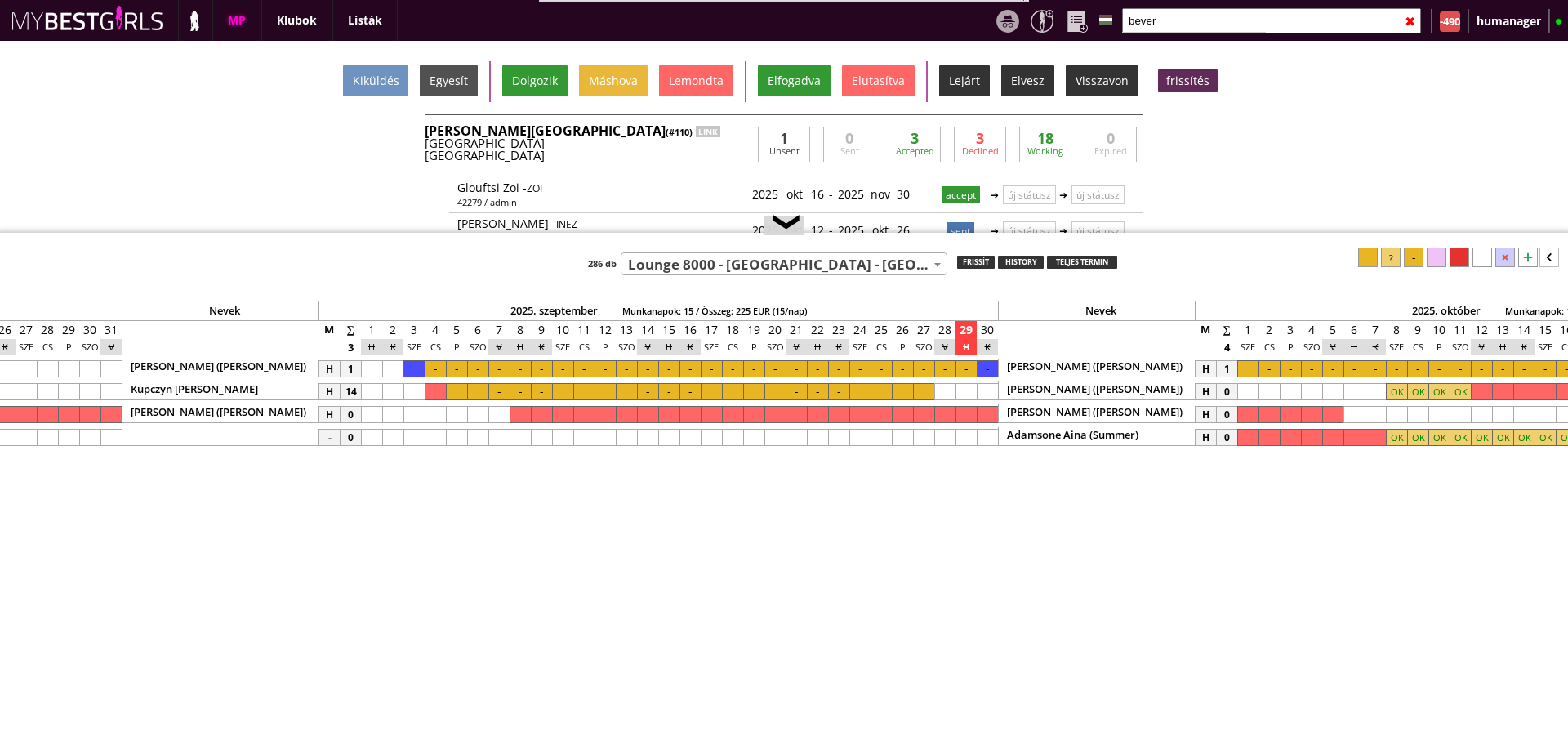
click at [1362, 258] on div at bounding box center [1368, 257] width 19 height 19
click at [459, 369] on div at bounding box center [457, 369] width 21 height 17
click at [1408, 247] on div at bounding box center [1414, 257] width 19 height 19
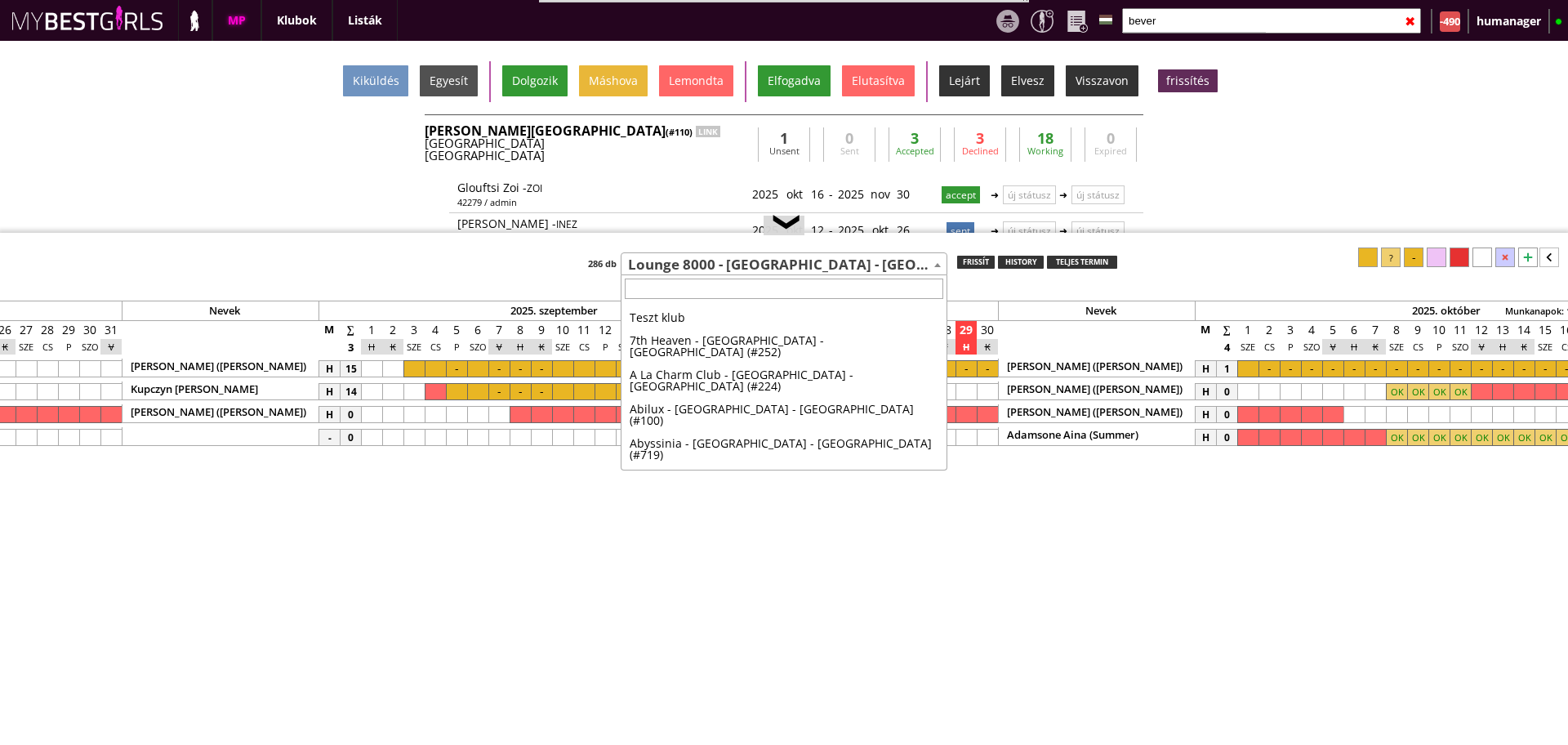
click at [703, 270] on span "Lounge 8000 - [GEOGRAPHIC_DATA] - [GEOGRAPHIC_DATA] (#496)" at bounding box center [784, 265] width 325 height 23
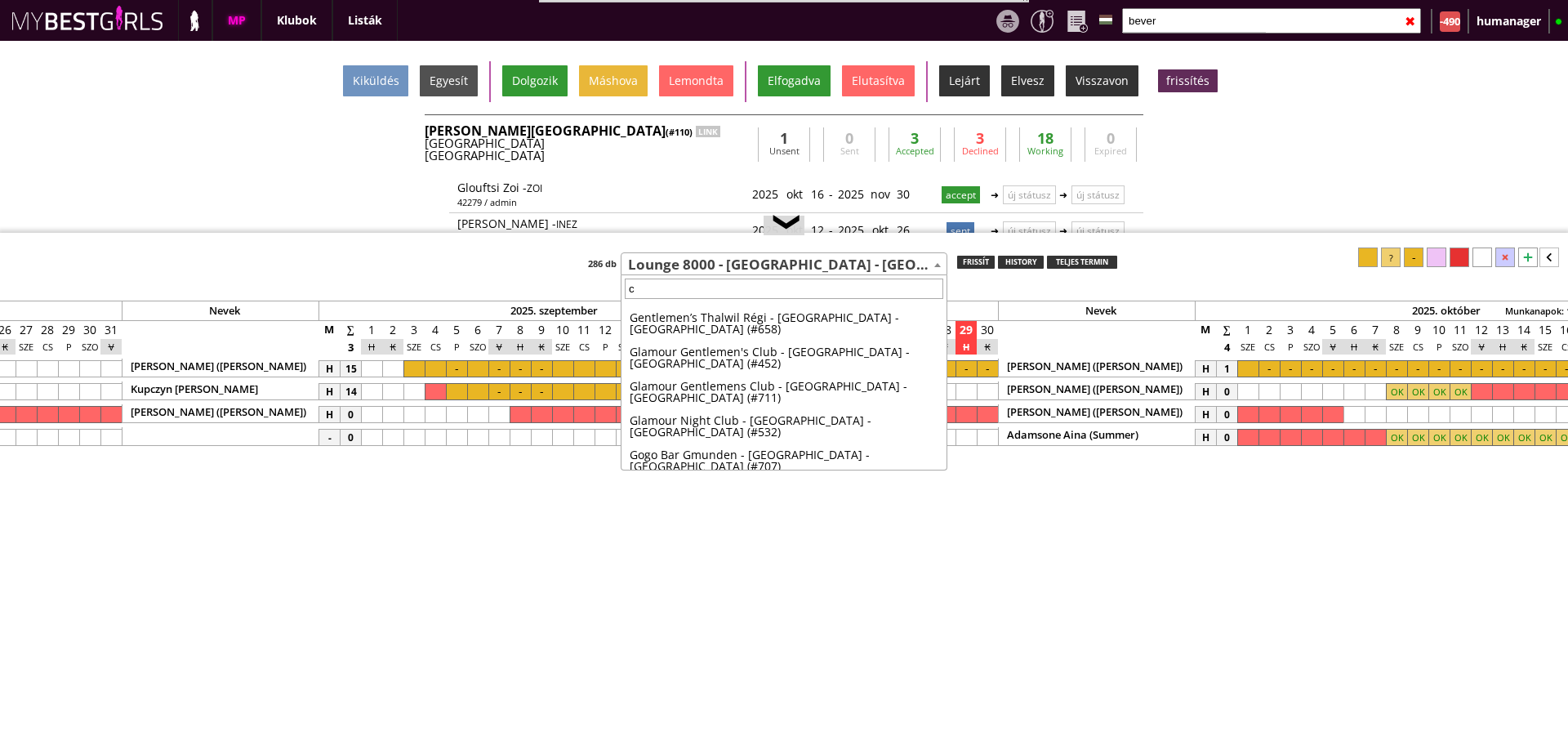
scroll to position [0, 0]
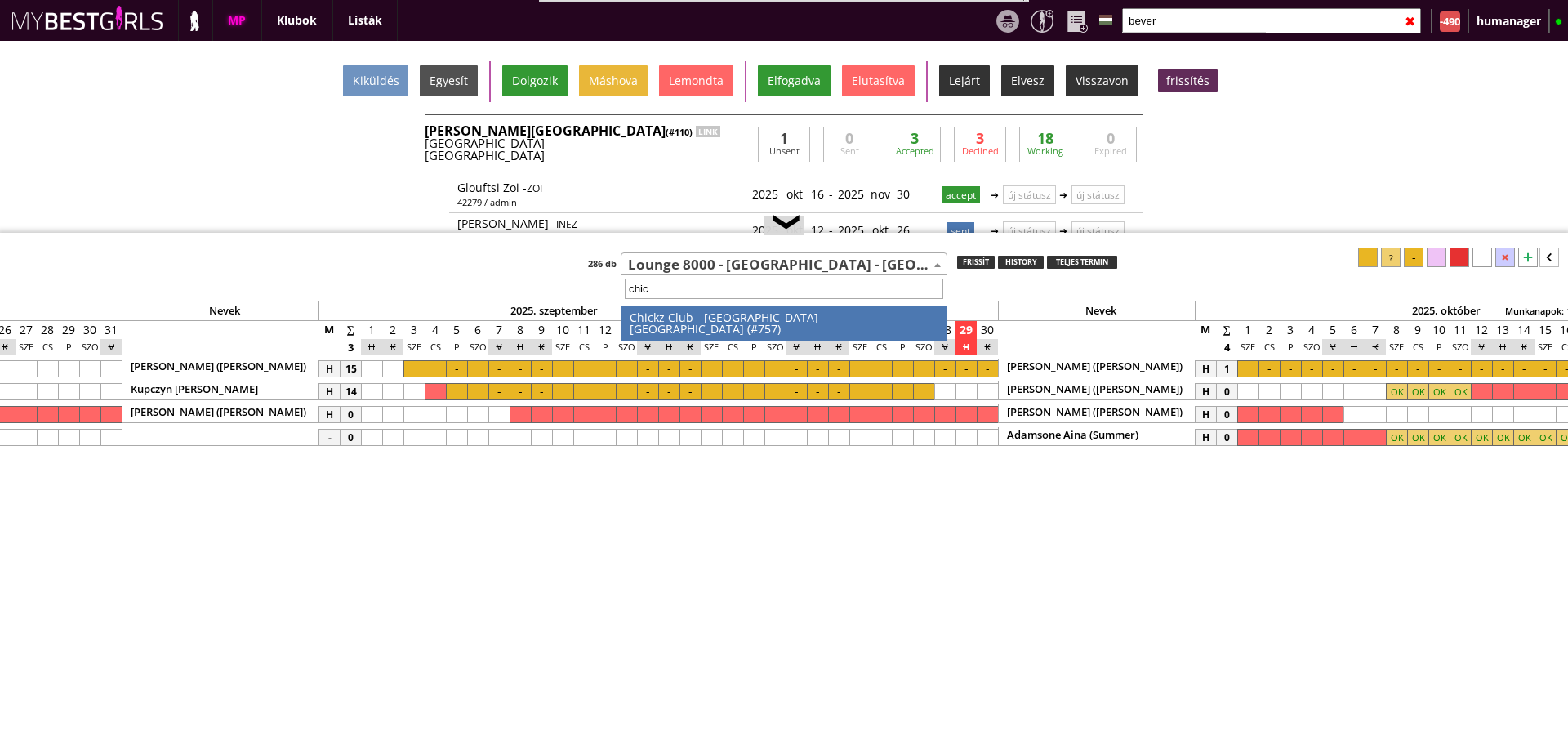
type input "[DEMOGRAPHIC_DATA]"
select select "757"
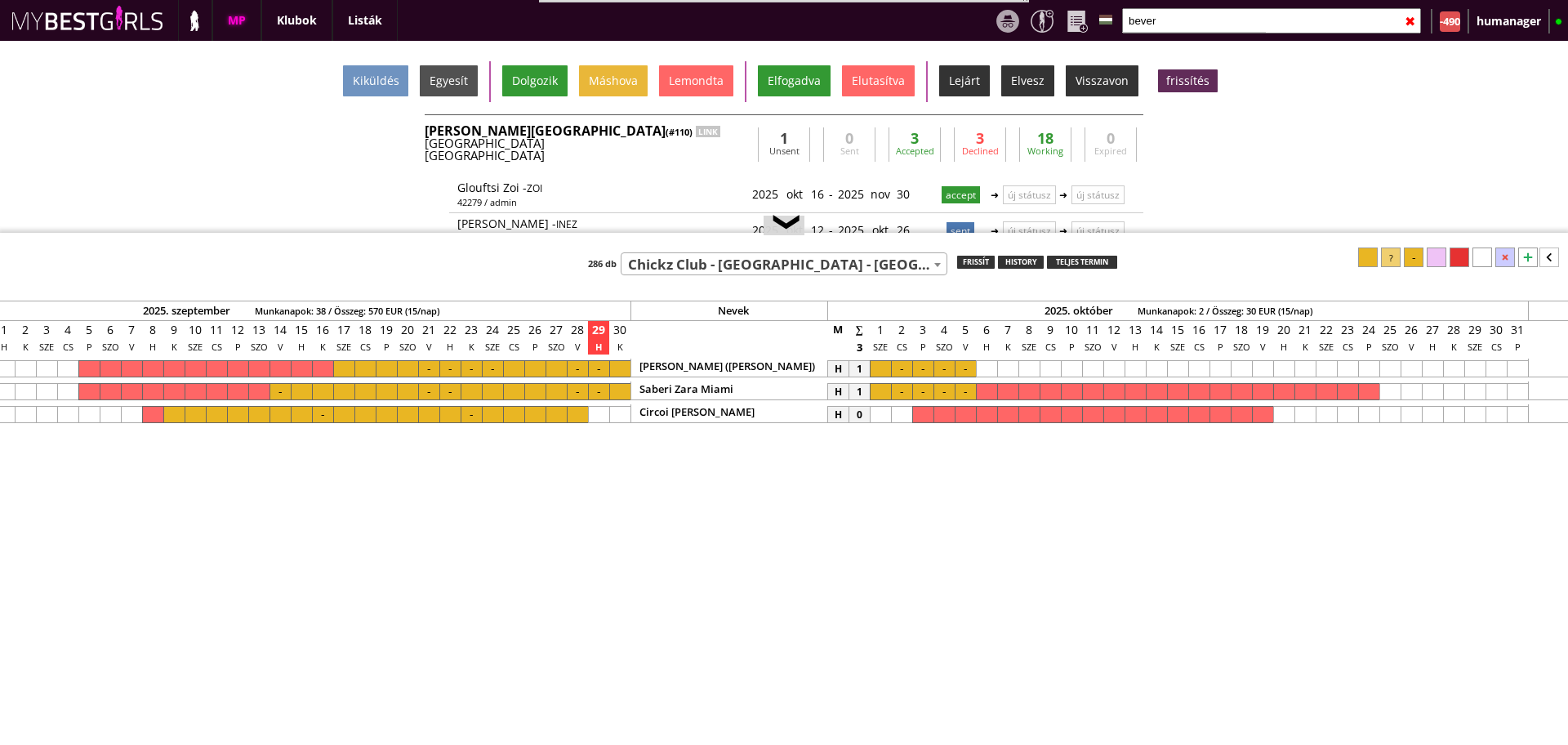
scroll to position [0, 7326]
click at [981, 367] on div at bounding box center [982, 369] width 21 height 17
click at [986, 363] on div at bounding box center [982, 369] width 21 height 17
click at [981, 392] on div at bounding box center [982, 392] width 21 height 17
click at [1369, 252] on div at bounding box center [1368, 257] width 19 height 19
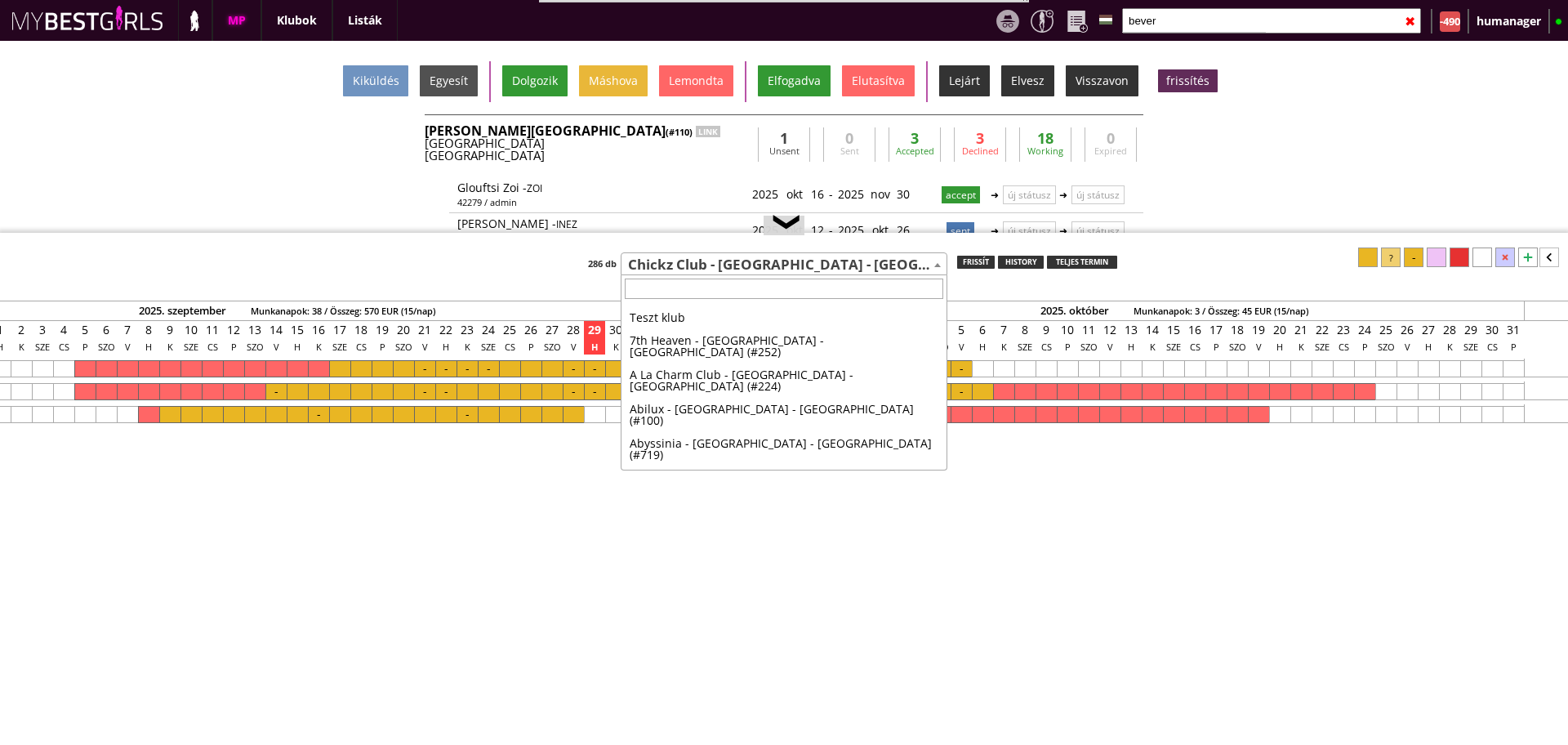
click at [667, 261] on span "Chickz Club - [GEOGRAPHIC_DATA] - [GEOGRAPHIC_DATA] (#757)" at bounding box center [784, 265] width 325 height 23
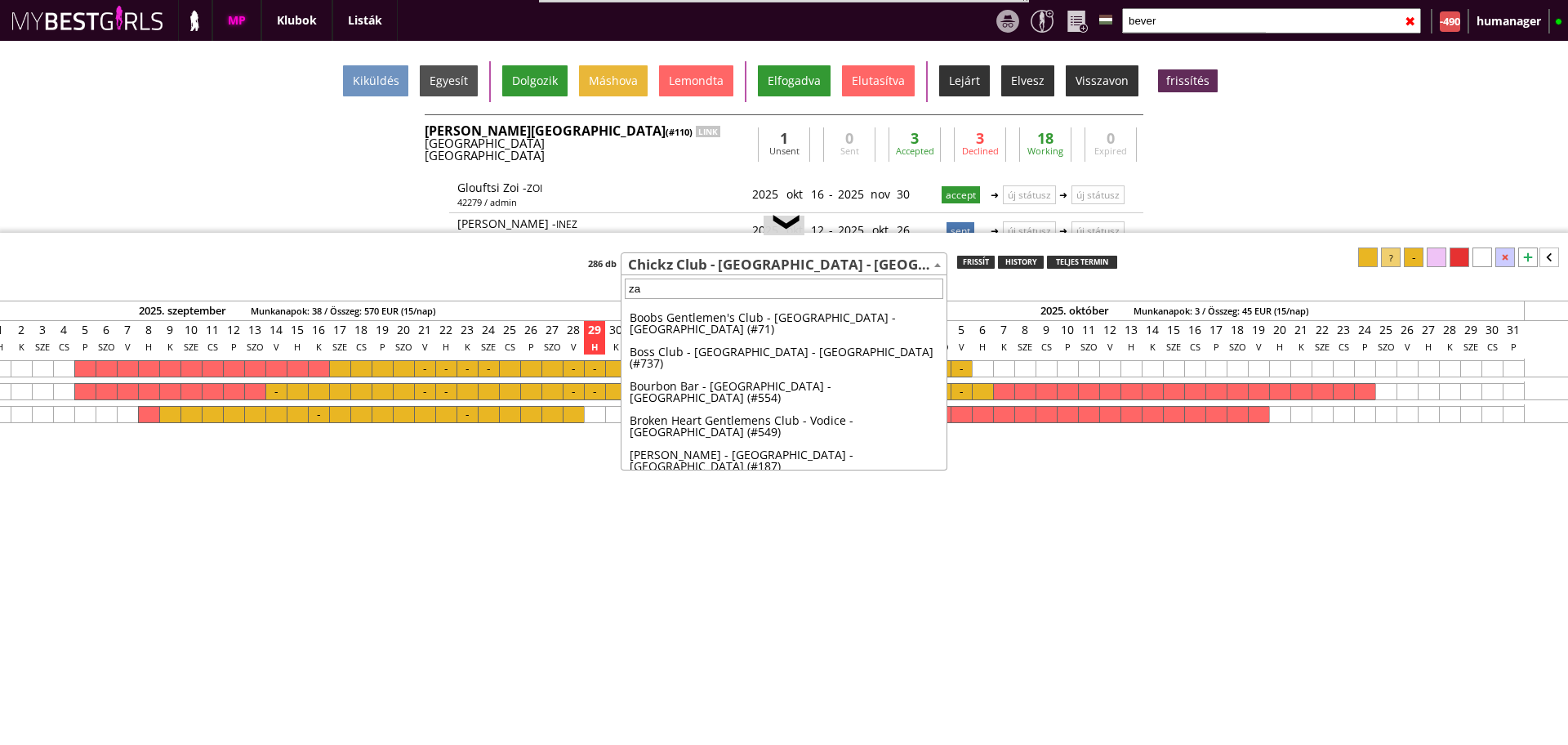
scroll to position [0, 0]
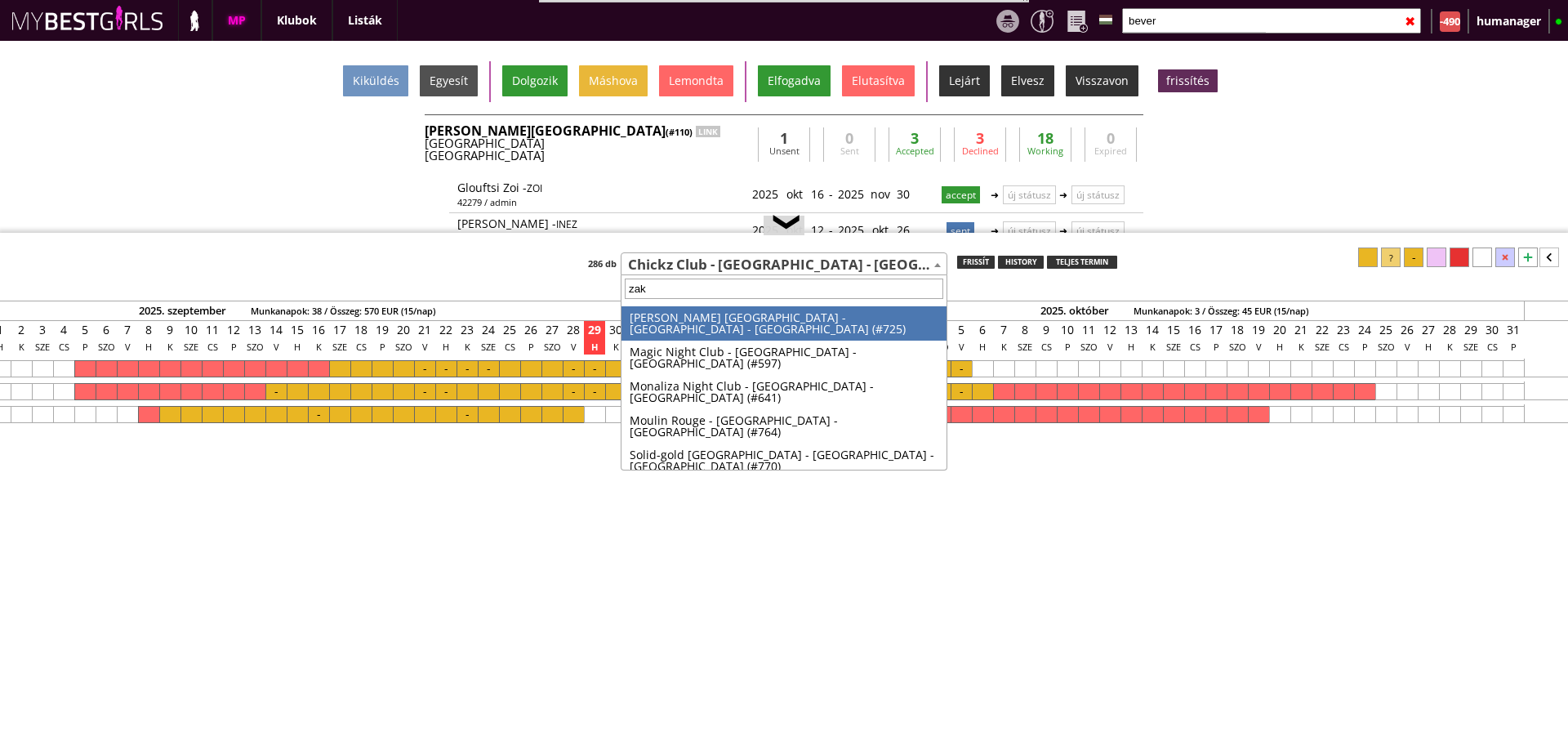
type input "[PERSON_NAME]"
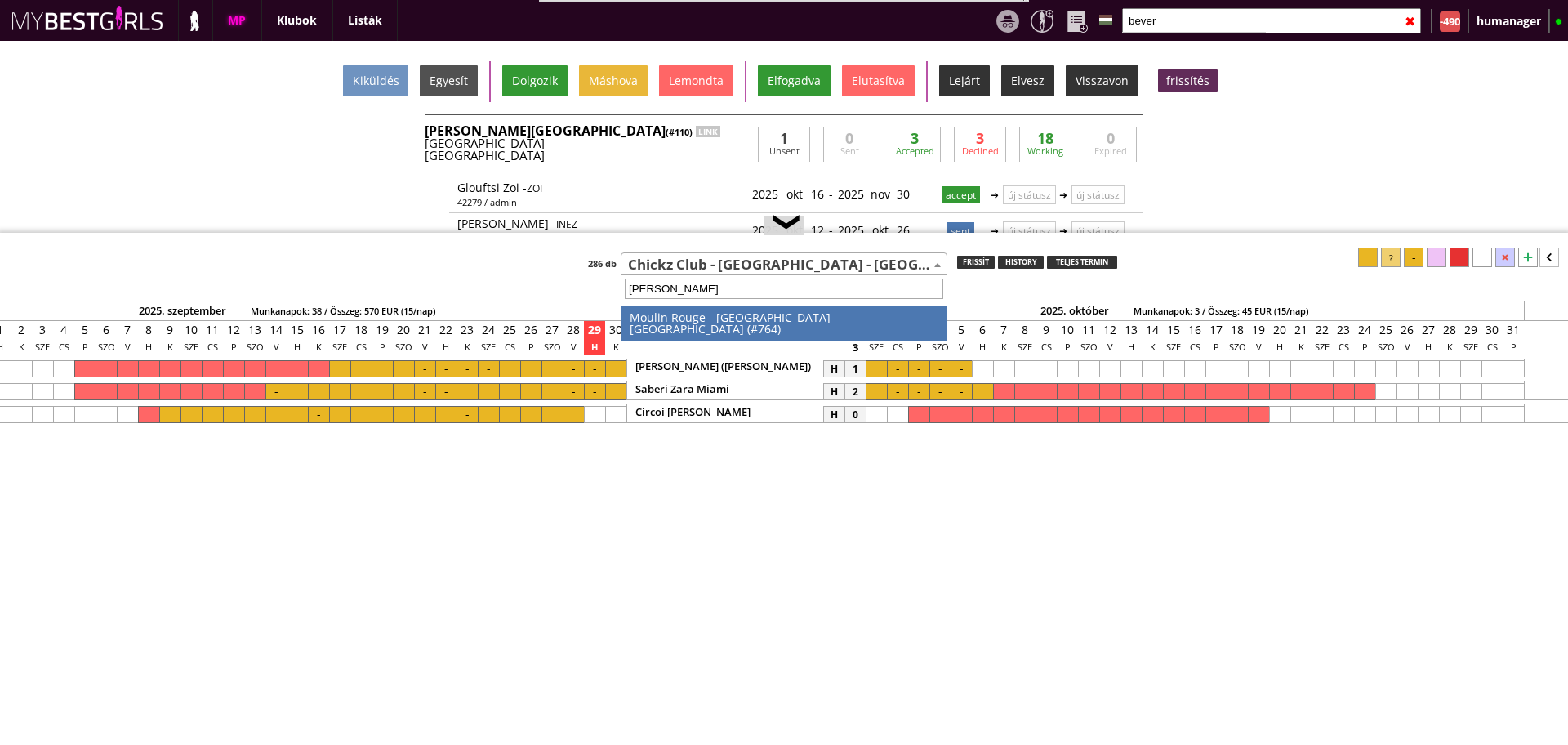
select select "764"
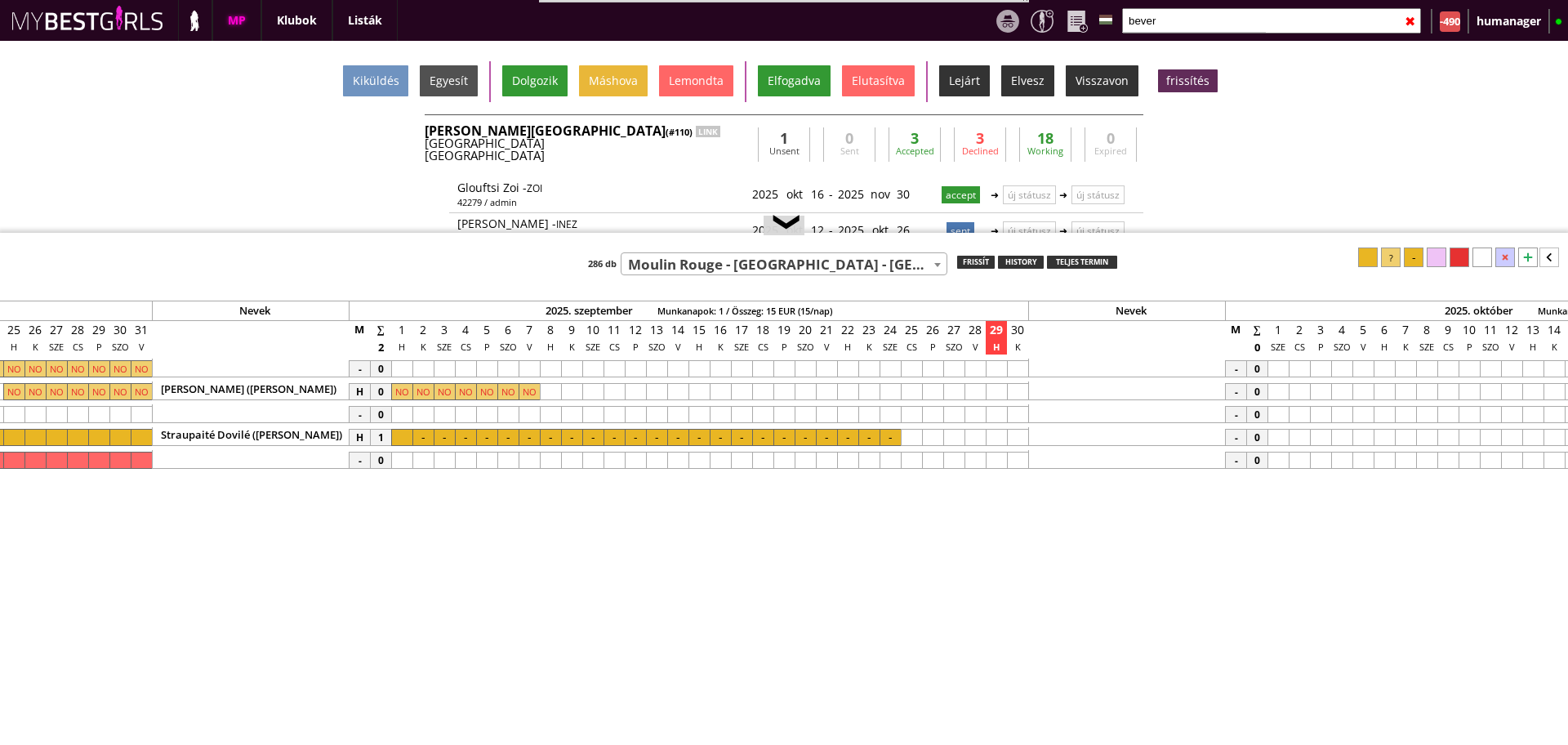
scroll to position [0, 6921]
click at [410, 435] on div at bounding box center [404, 437] width 21 height 17
click at [891, 440] on div at bounding box center [893, 437] width 21 height 17
click at [1372, 256] on div at bounding box center [1368, 257] width 19 height 19
click at [401, 434] on div at bounding box center [404, 437] width 21 height 17
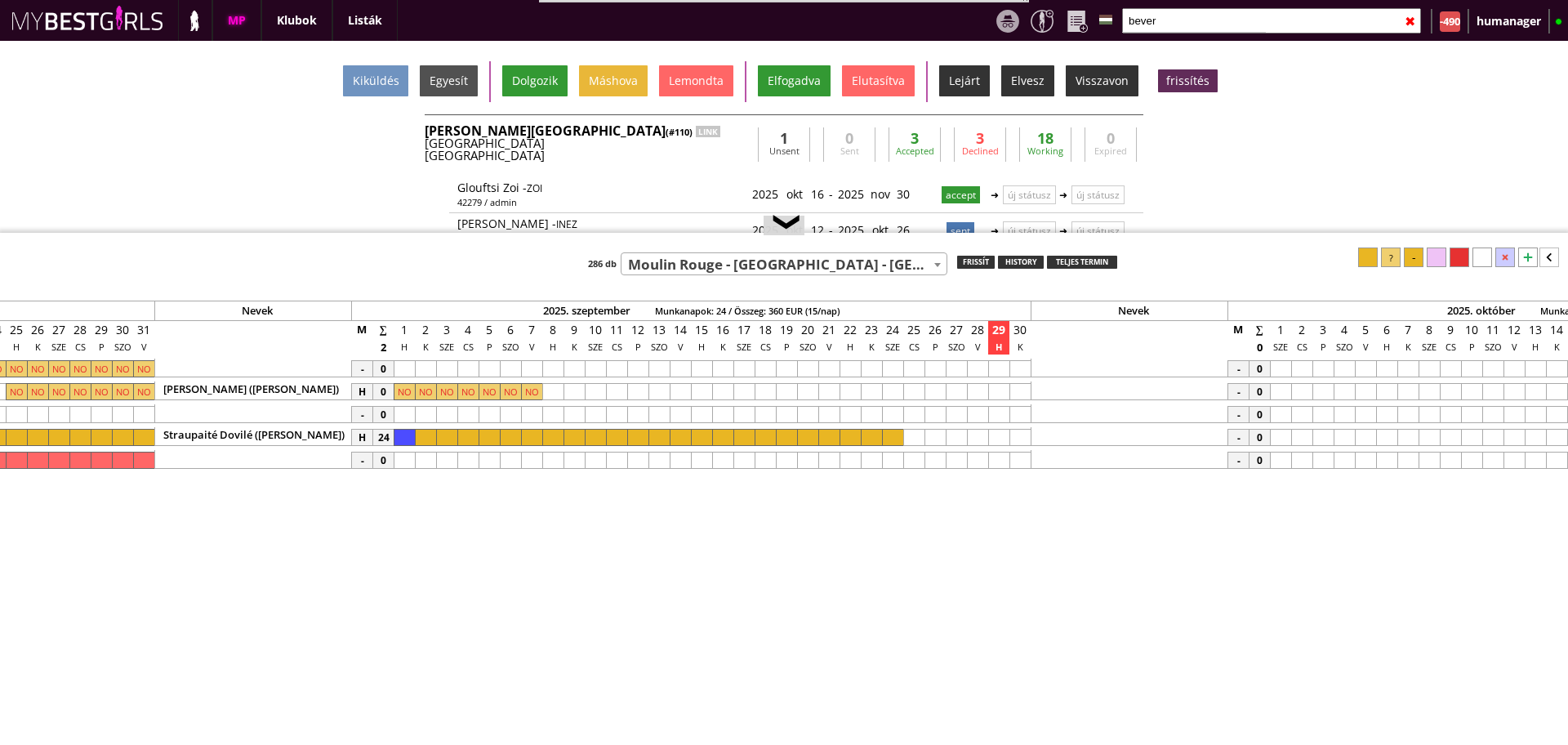
click at [1421, 263] on div at bounding box center [1414, 257] width 19 height 19
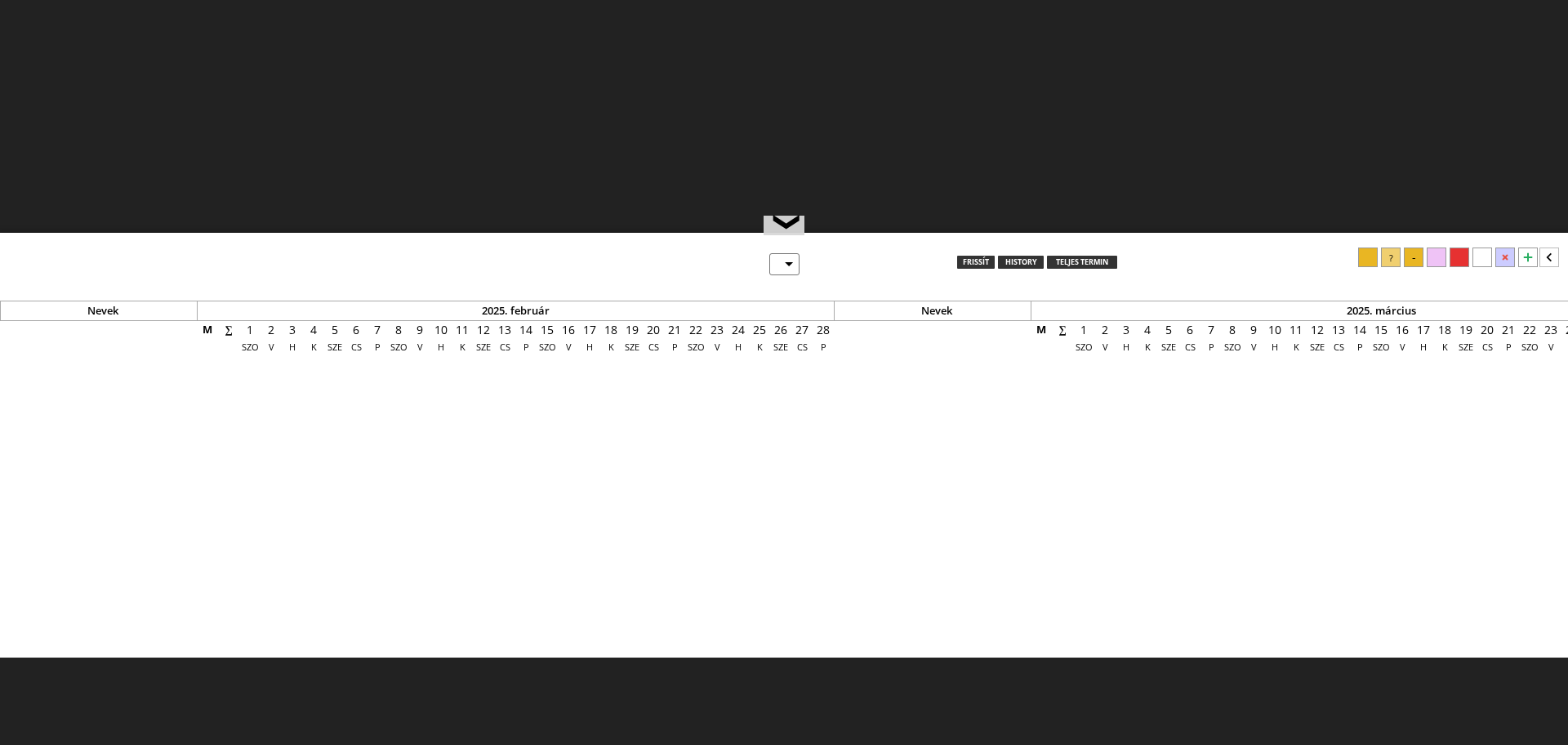
click at [1476, 22] on div "Összes log Modell logok -433 Klub logok -60 User logok 0 2025-10-01 11:43:29 Be…" at bounding box center [784, 291] width 1568 height 704
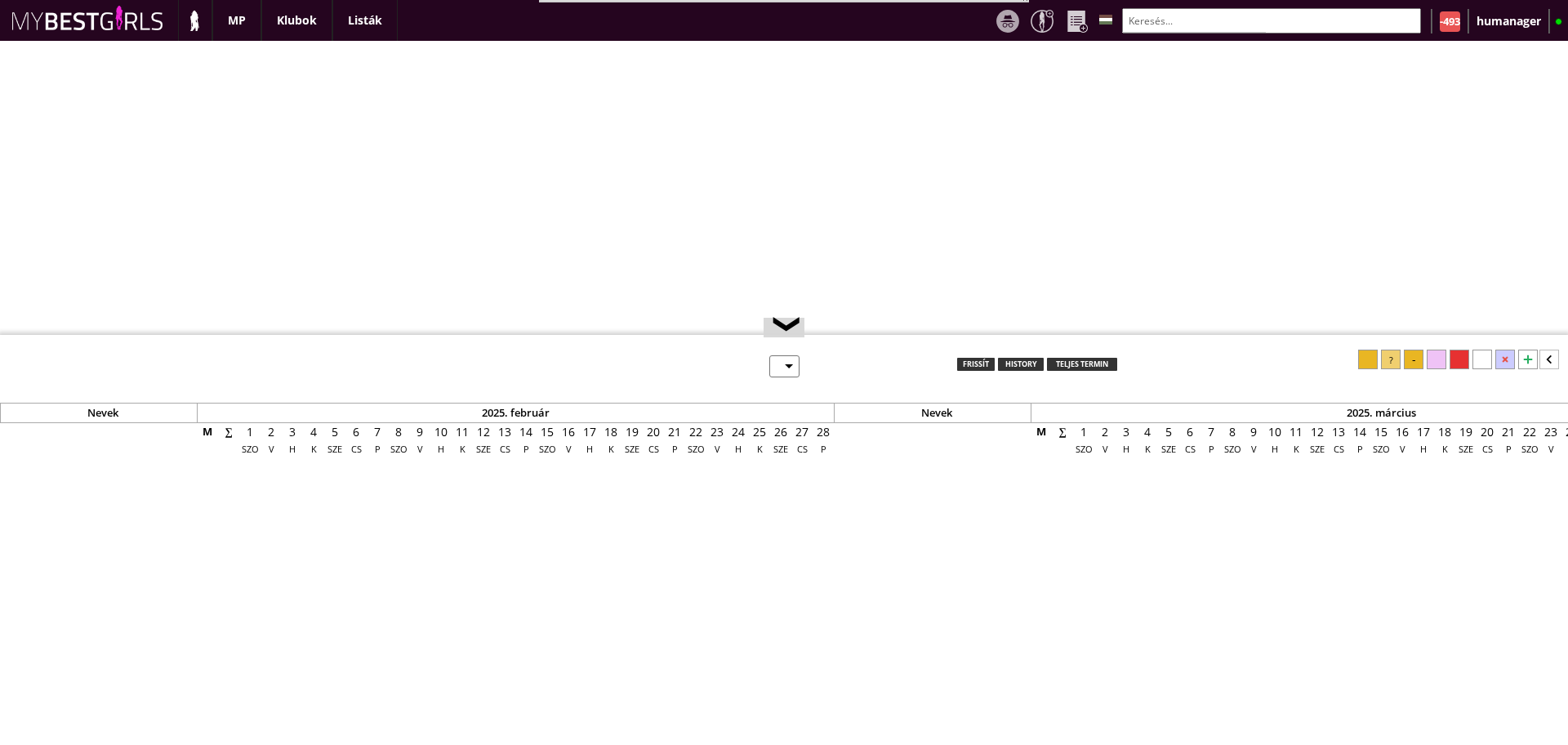
click at [1445, 17] on div "-493" at bounding box center [1449, 21] width 20 height 20
select select "0"
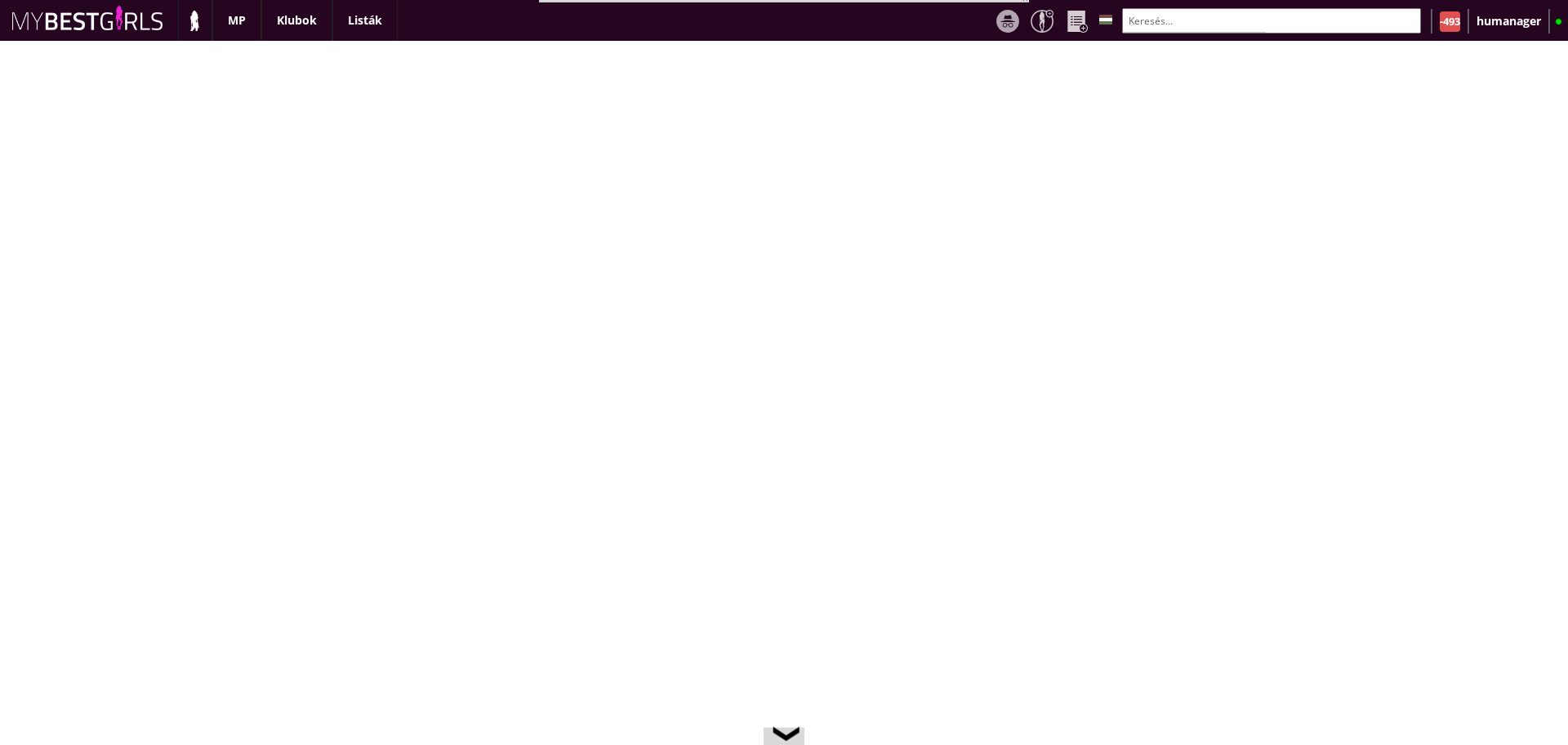
scroll to position [0, 6520]
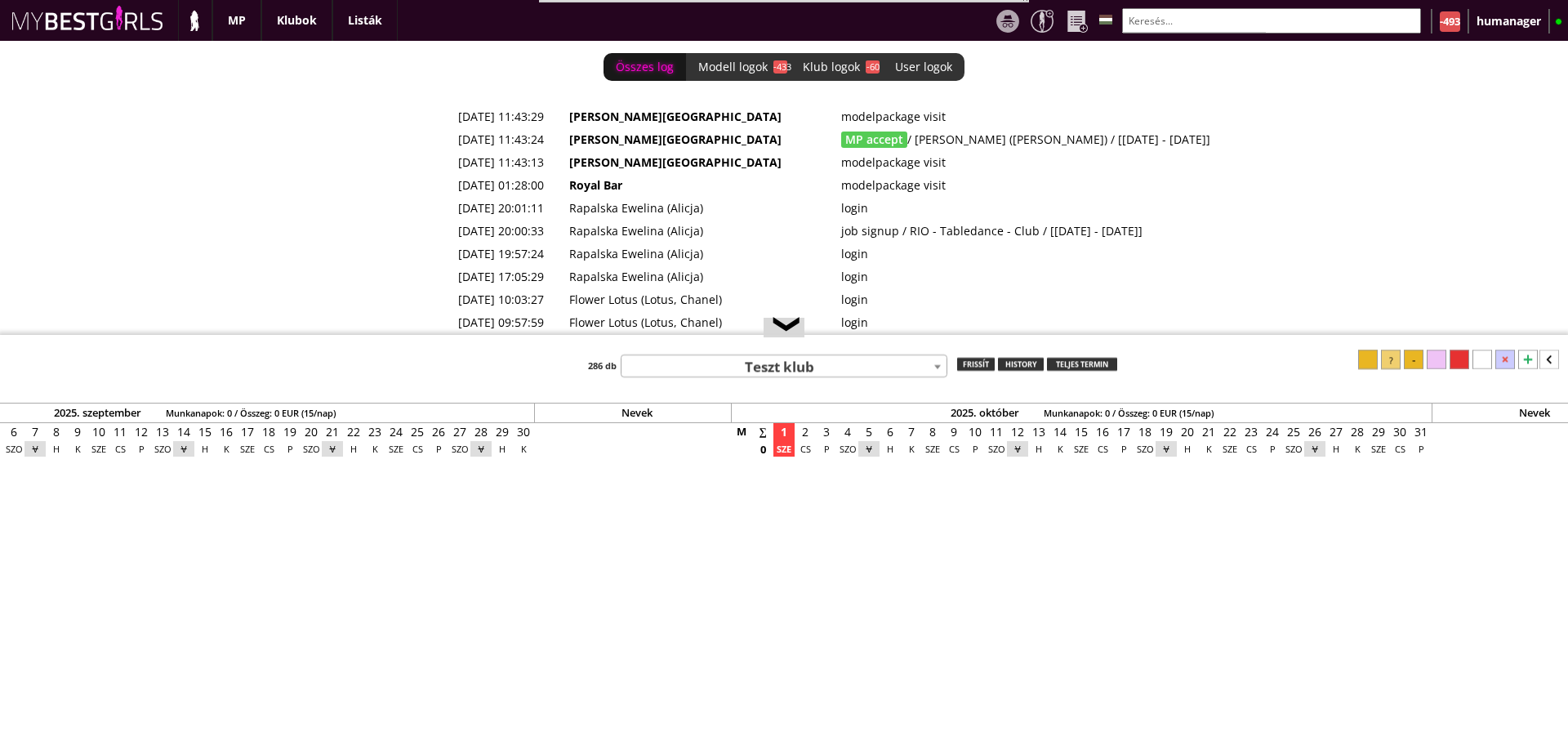
drag, startPoint x: 1182, startPoint y: 132, endPoint x: 462, endPoint y: 137, distance: 720.0
click at [462, 137] on tr "[DATE] 11:43:24 [PERSON_NAME][GEOGRAPHIC_DATA] MP accept / [PERSON_NAME] ([PERS…" at bounding box center [893, 139] width 882 height 23
copy tr "[PHONE_NUMBER] 11:43:24 [PERSON_NAME] Hills MP accept / [PERSON_NAME] ([PERSON_…"
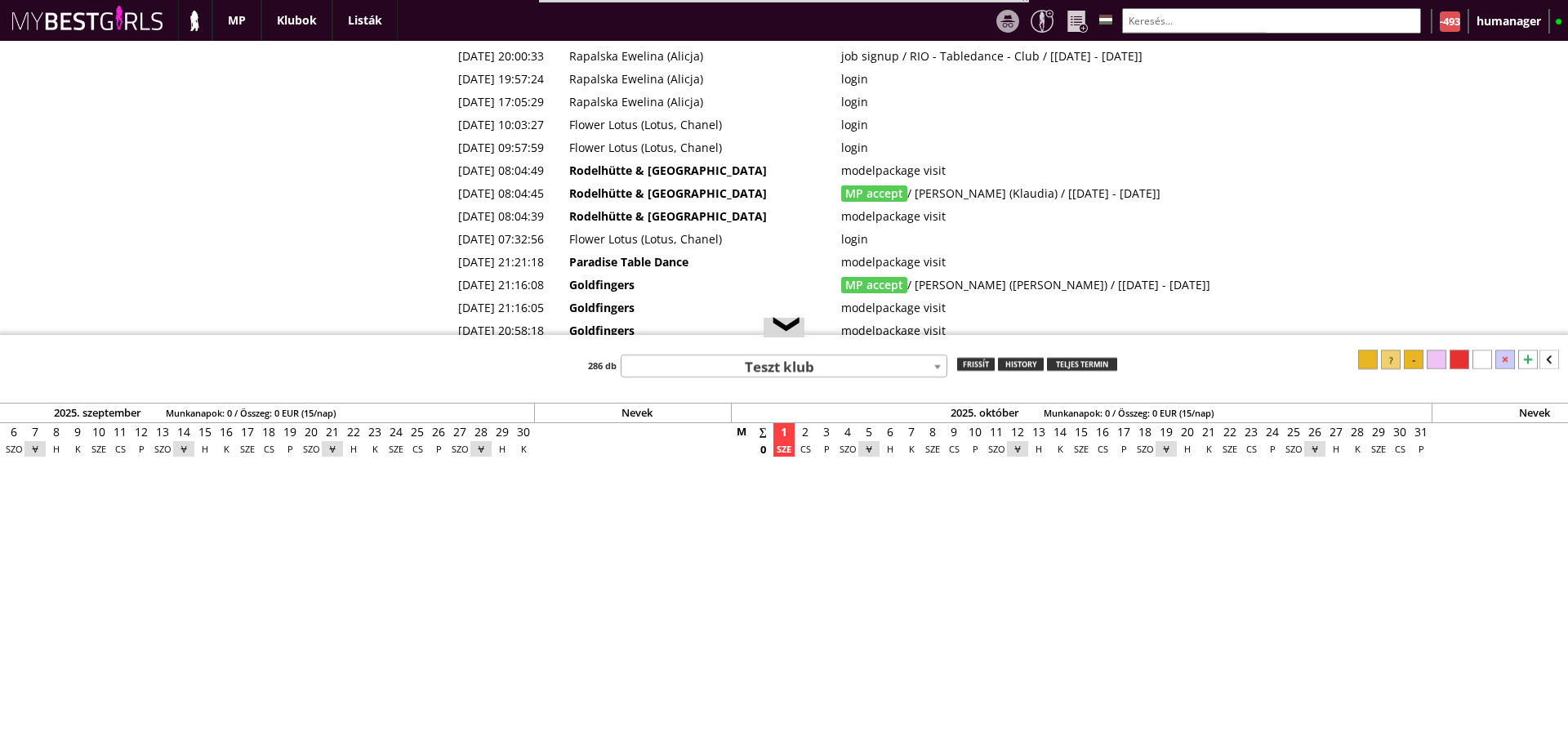
scroll to position [0, 0]
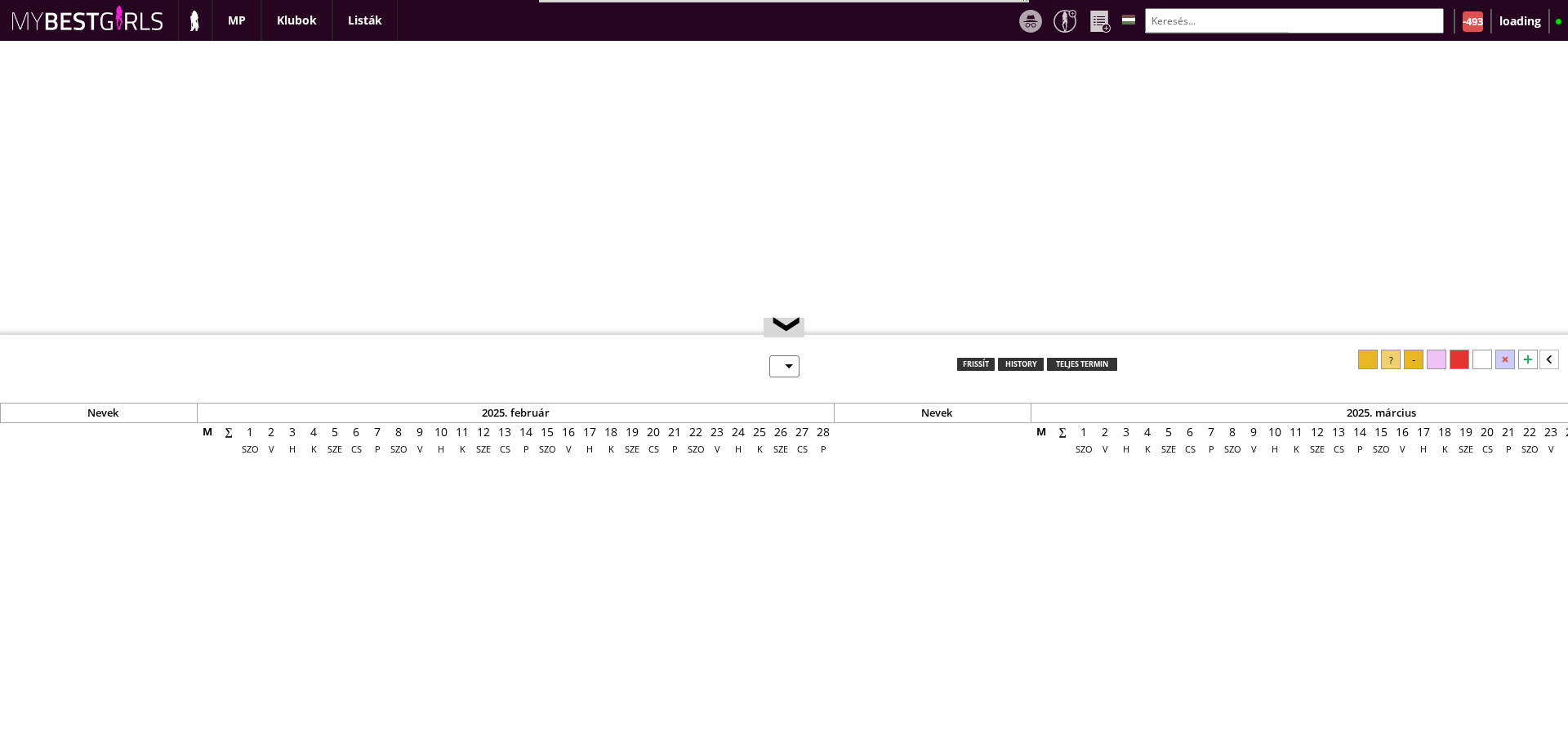
click at [193, 27] on img at bounding box center [194, 20] width 20 height 21
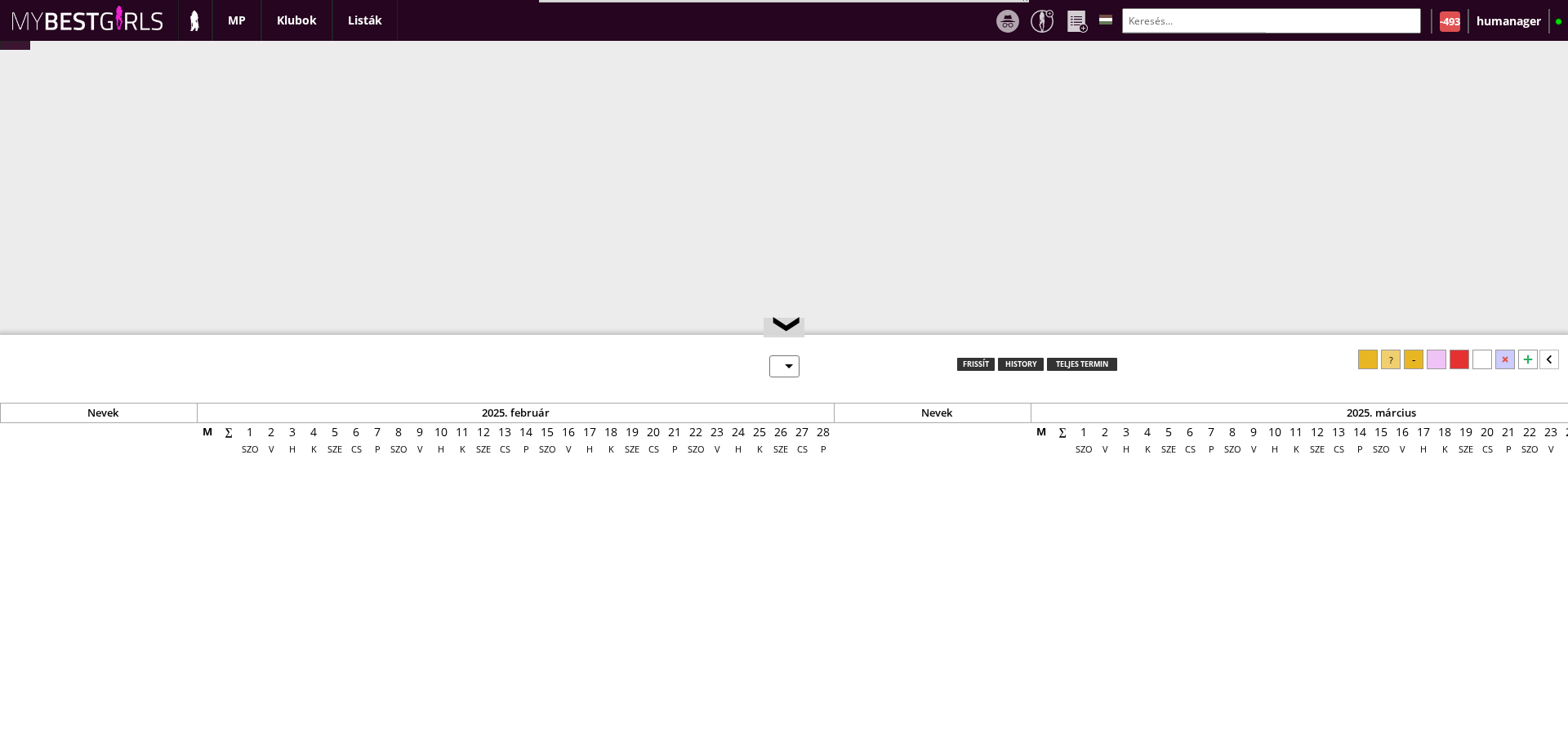
select select "0"
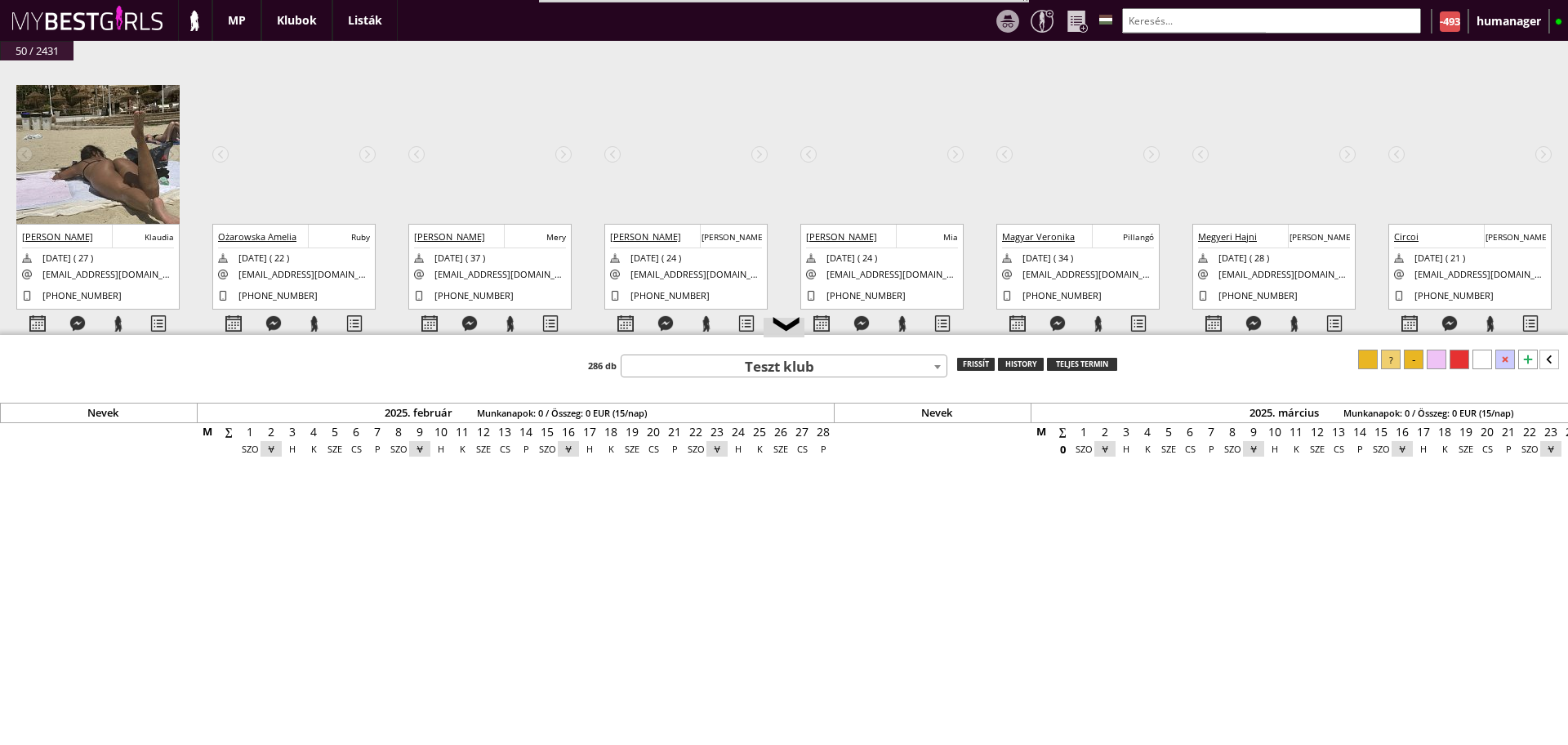
scroll to position [0, 6520]
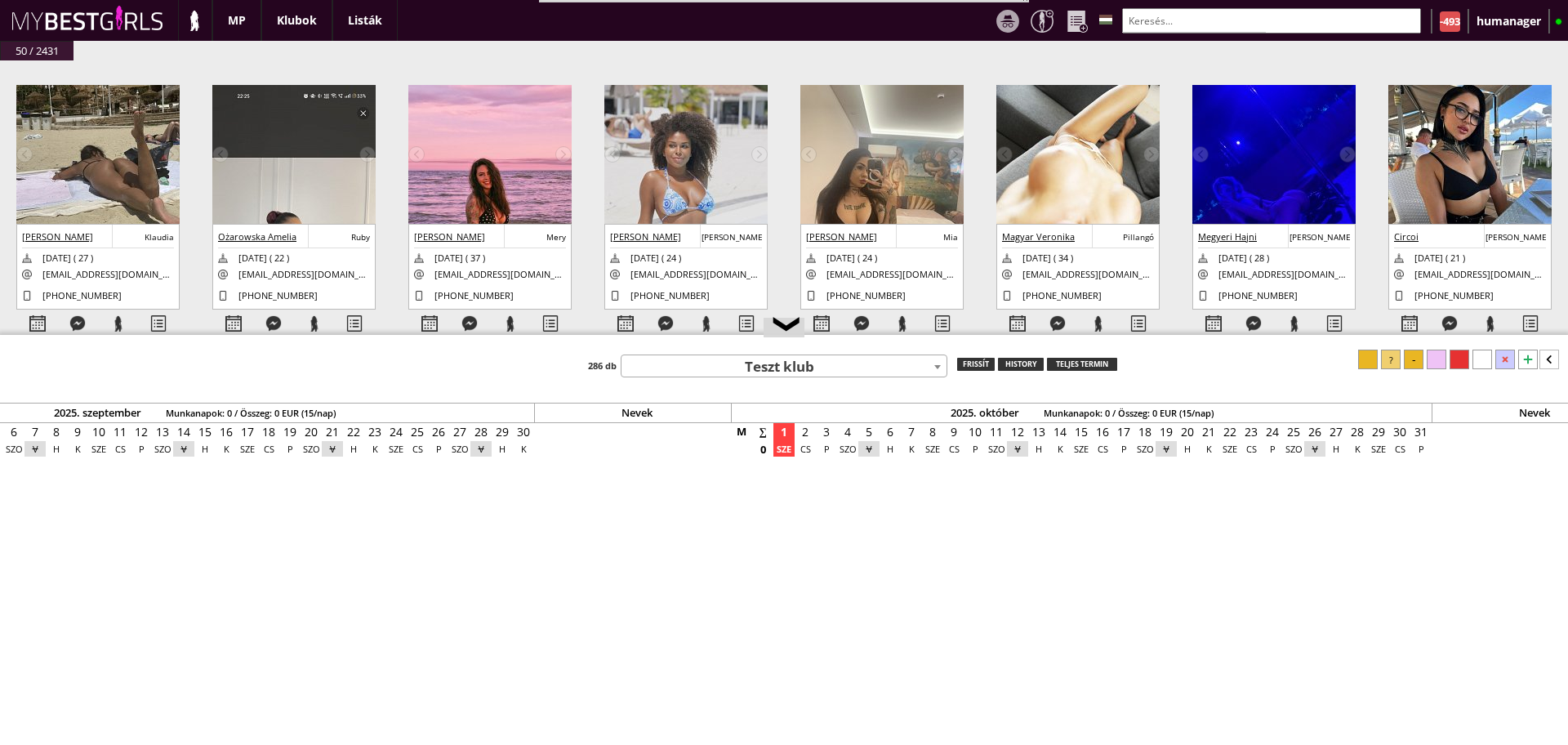
click at [1175, 30] on input "text" at bounding box center [1272, 20] width 299 height 25
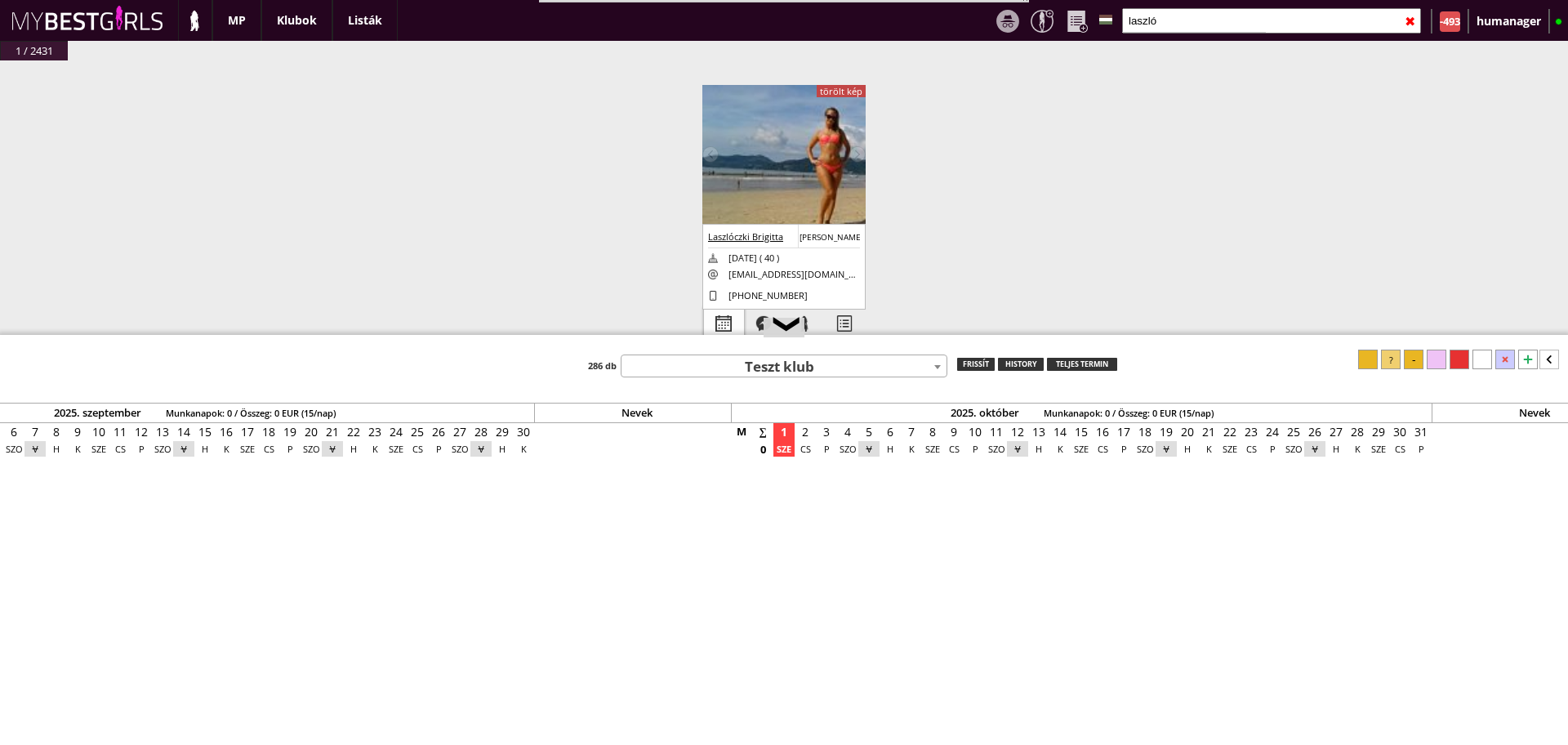
type input "laszló"
click at [725, 320] on div at bounding box center [724, 323] width 40 height 29
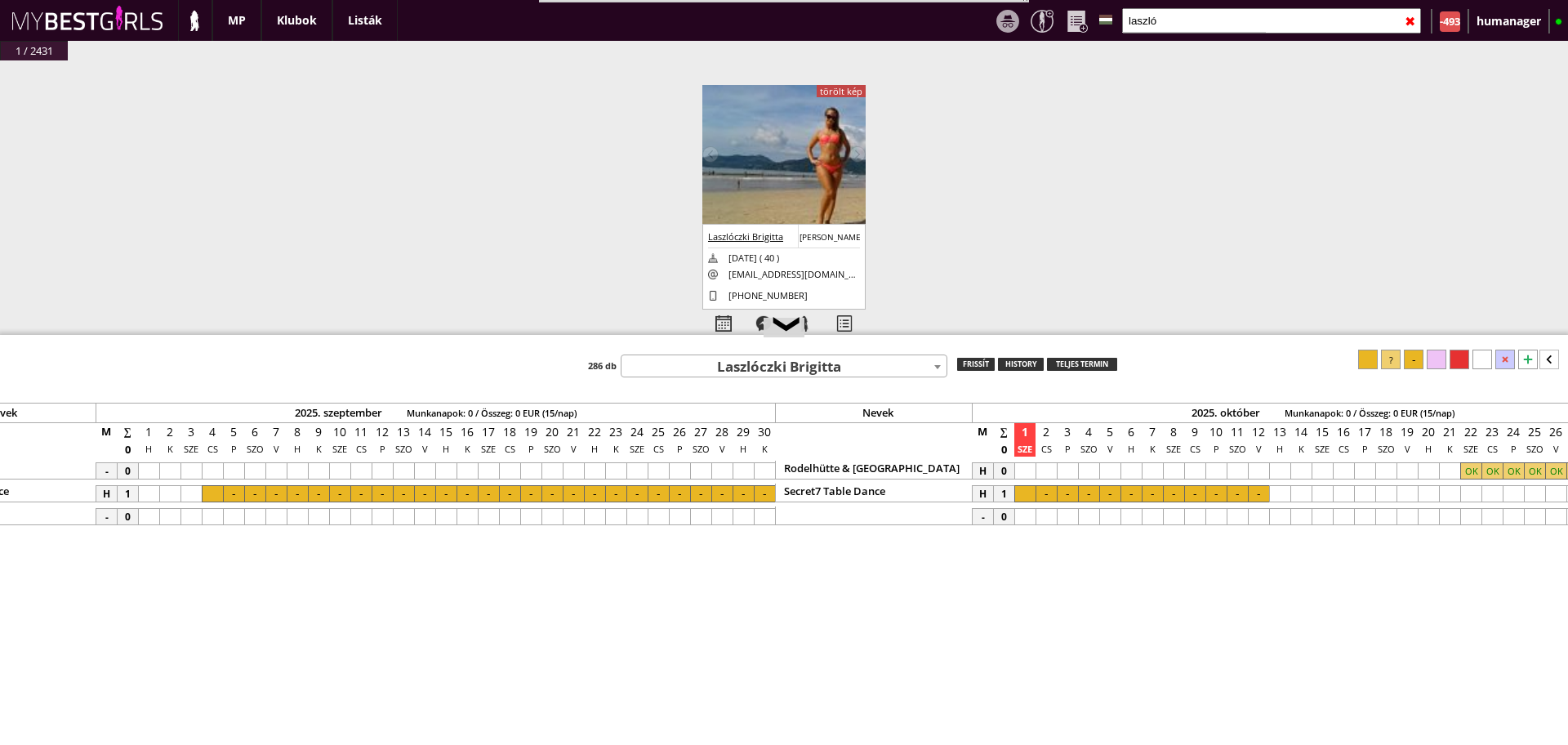
scroll to position [0, 6146]
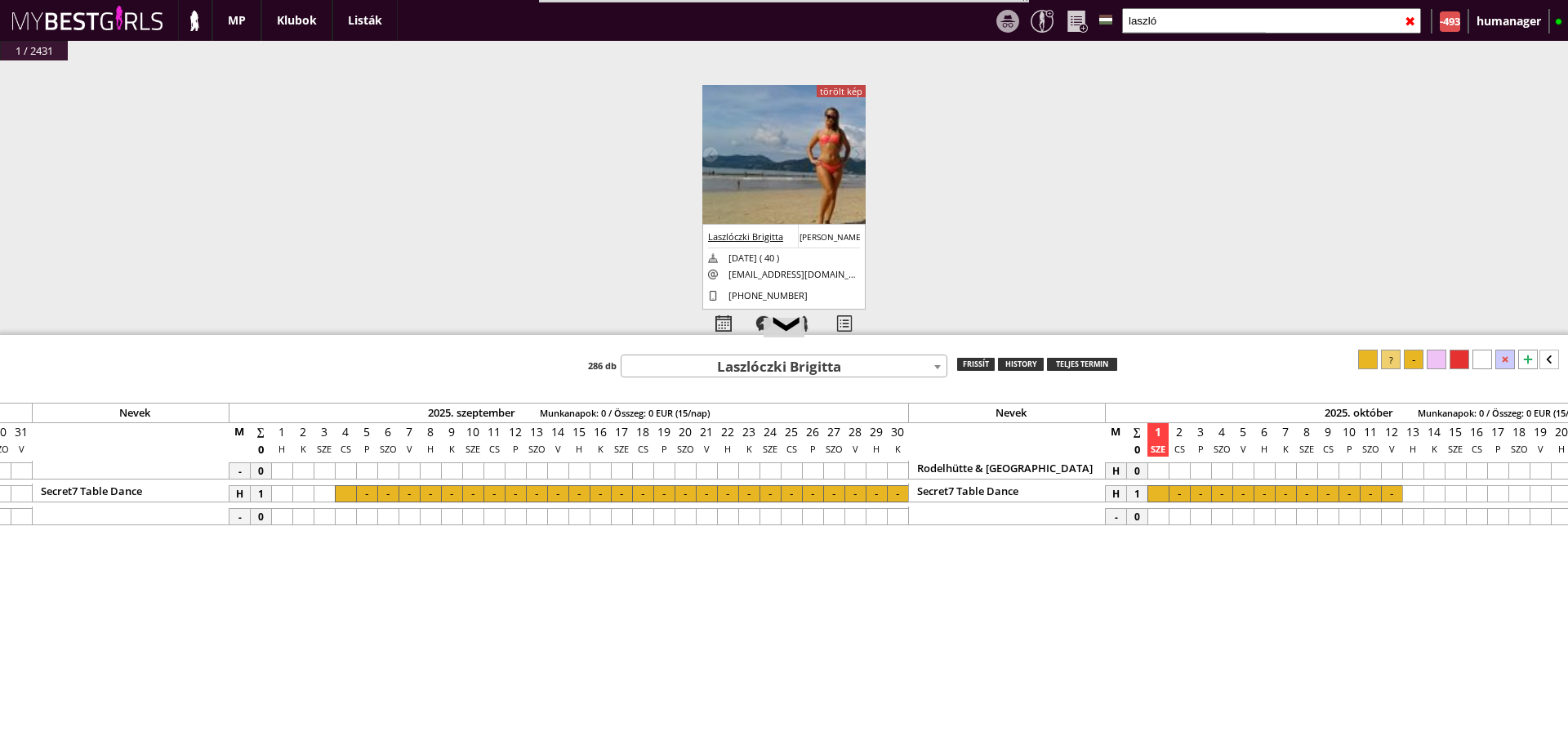
click at [350, 494] on div at bounding box center [345, 494] width 21 height 17
click at [893, 496] on div at bounding box center [898, 494] width 21 height 17
click at [1367, 350] on div at bounding box center [1368, 359] width 19 height 19
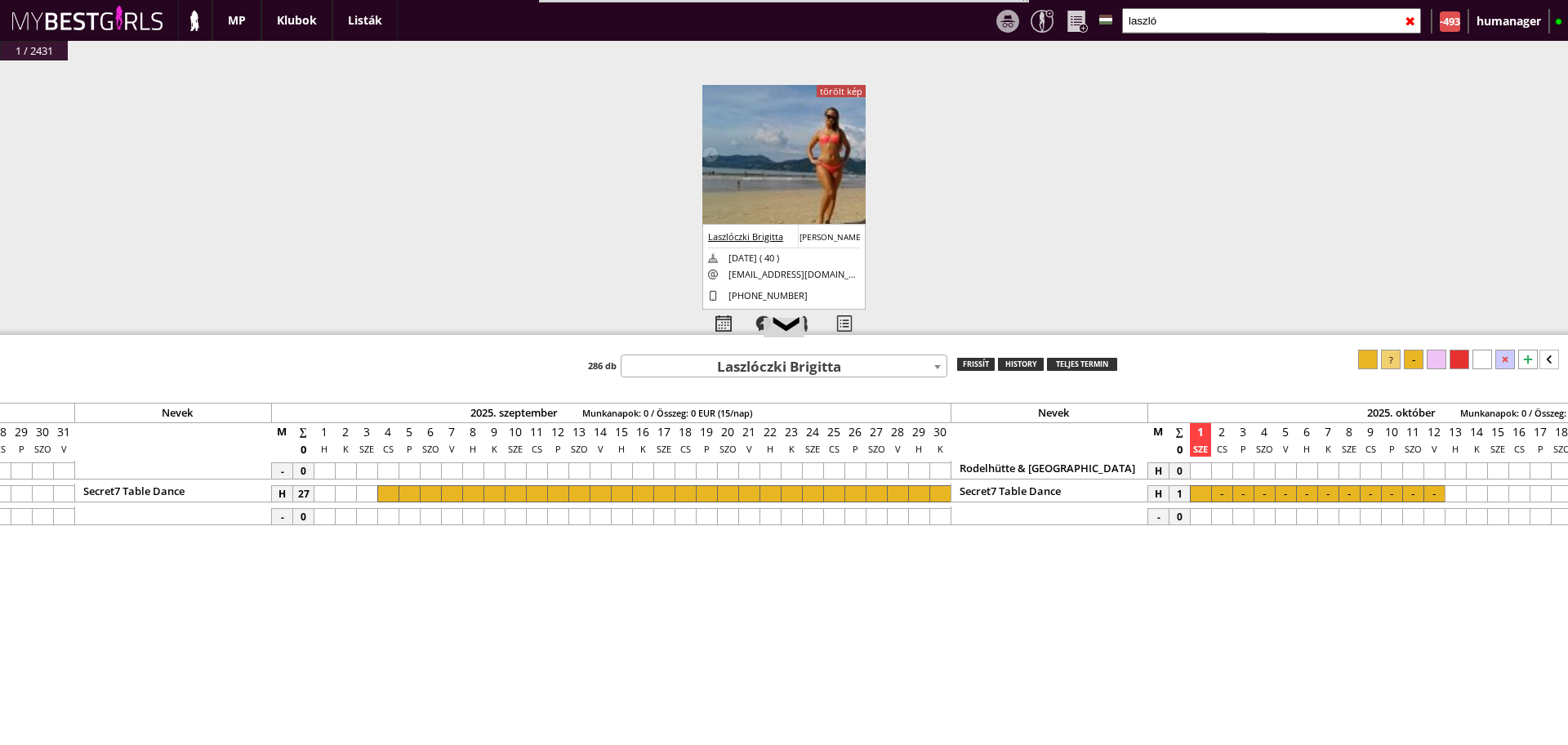
scroll to position [0, 6038]
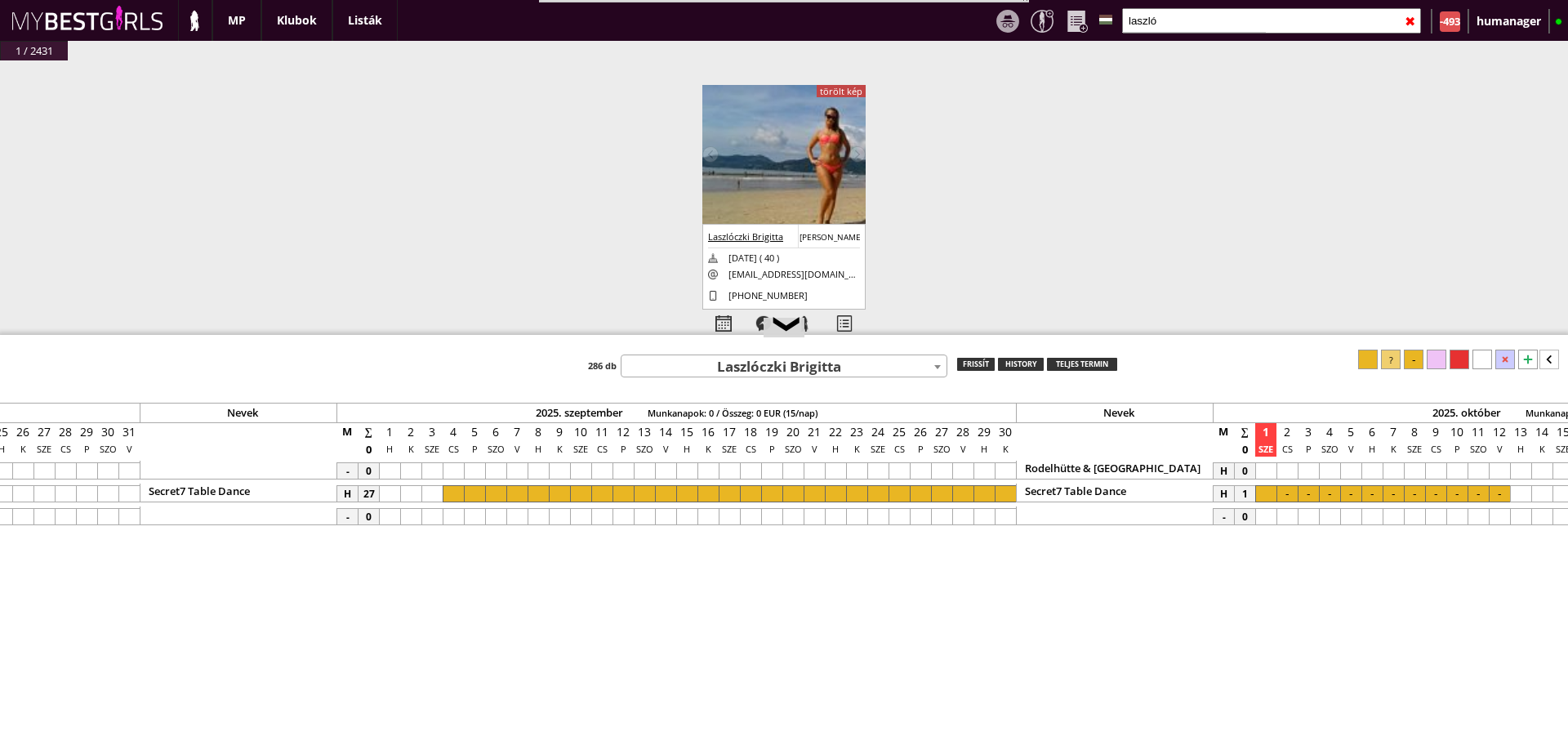
click at [659, 490] on div at bounding box center [666, 494] width 21 height 17
click at [678, 492] on div at bounding box center [687, 494] width 21 height 17
click at [1411, 359] on div at bounding box center [1414, 359] width 19 height 19
click at [820, 486] on div at bounding box center [814, 494] width 21 height 17
click at [1411, 349] on div at bounding box center [1414, 359] width 19 height 19
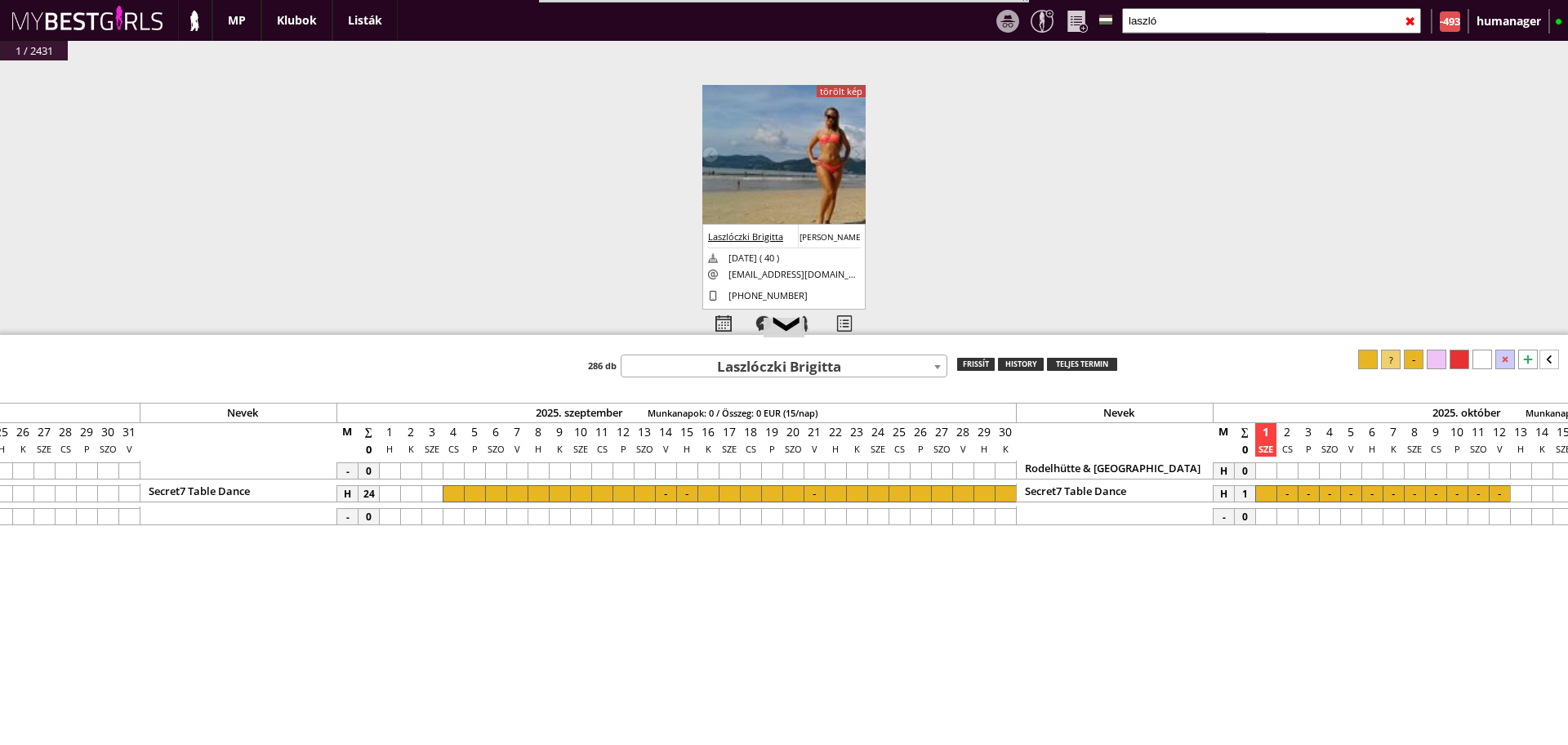
click at [960, 488] on div at bounding box center [963, 494] width 21 height 17
click at [1413, 356] on div at bounding box center [1414, 359] width 19 height 19
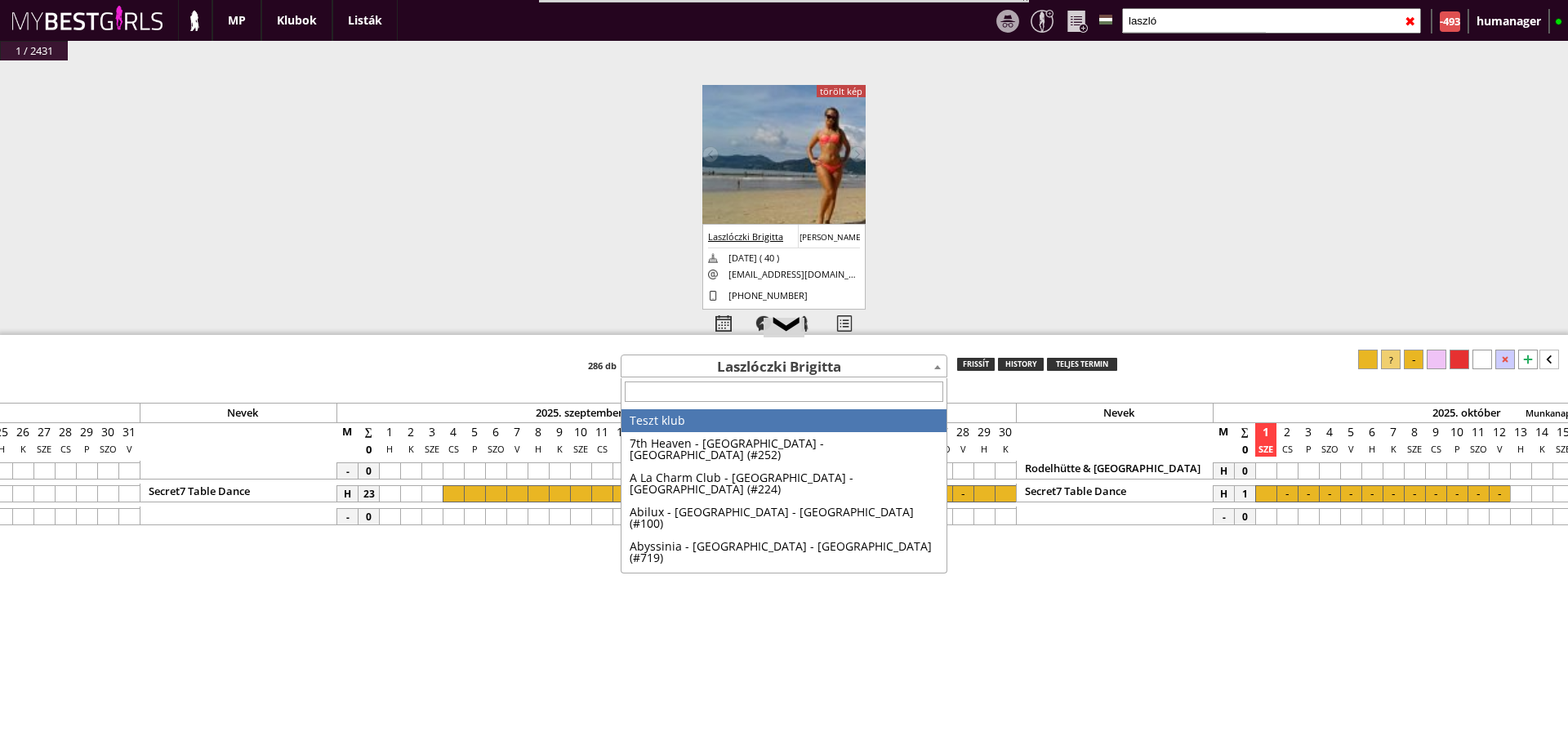
click at [777, 356] on span "Laszlóczki Brigitta" at bounding box center [784, 368] width 325 height 23
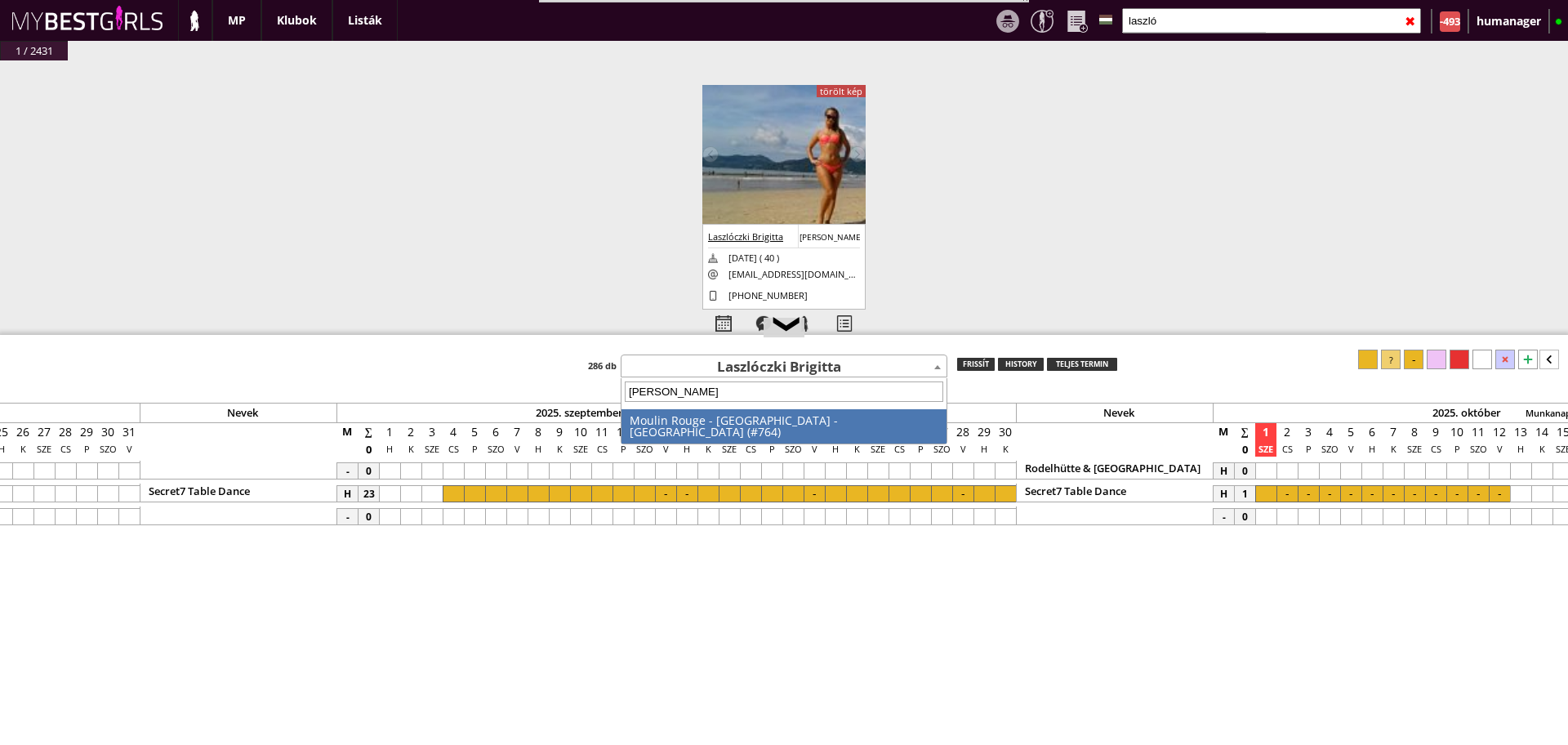
type input "moulin"
select select "764"
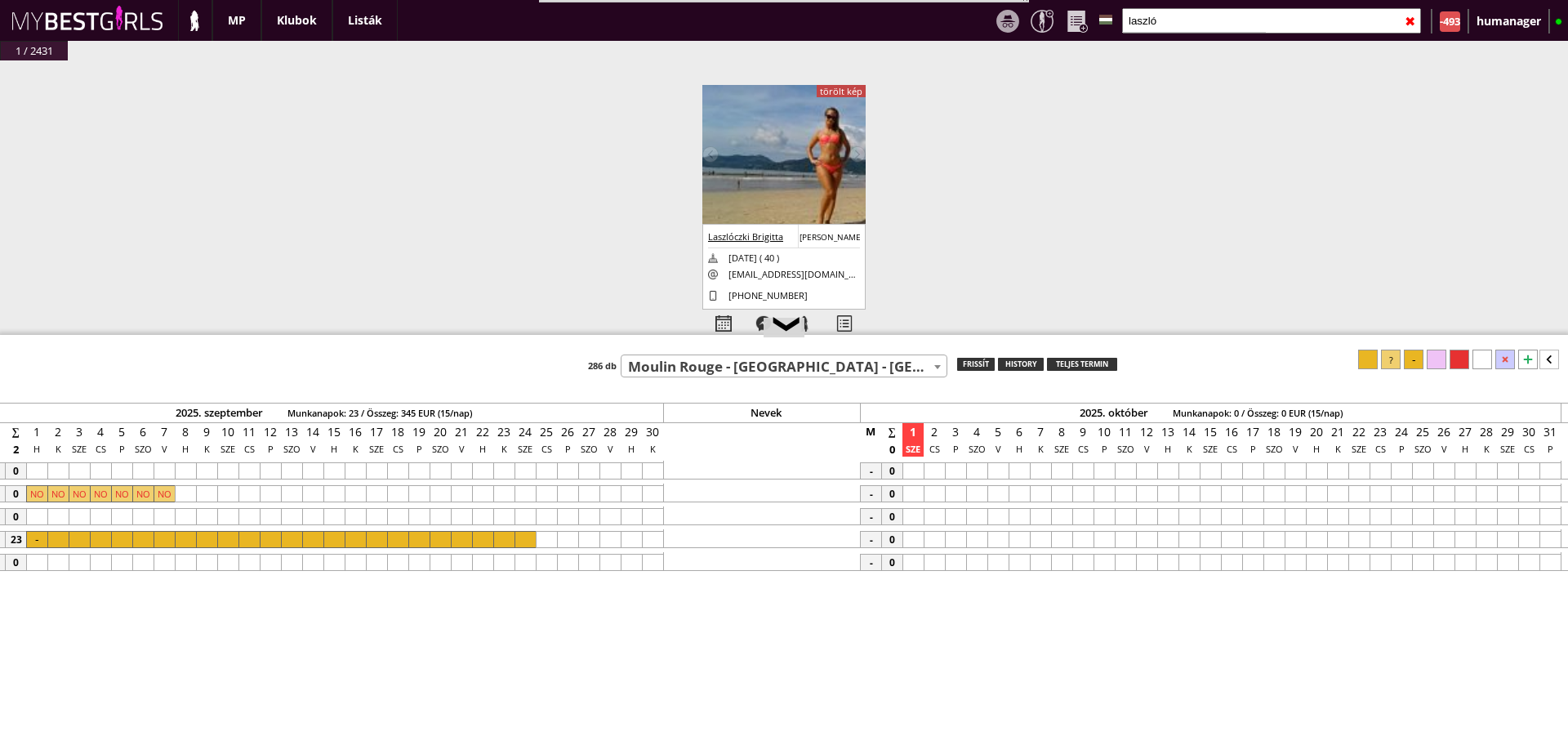
scroll to position [0, 6187]
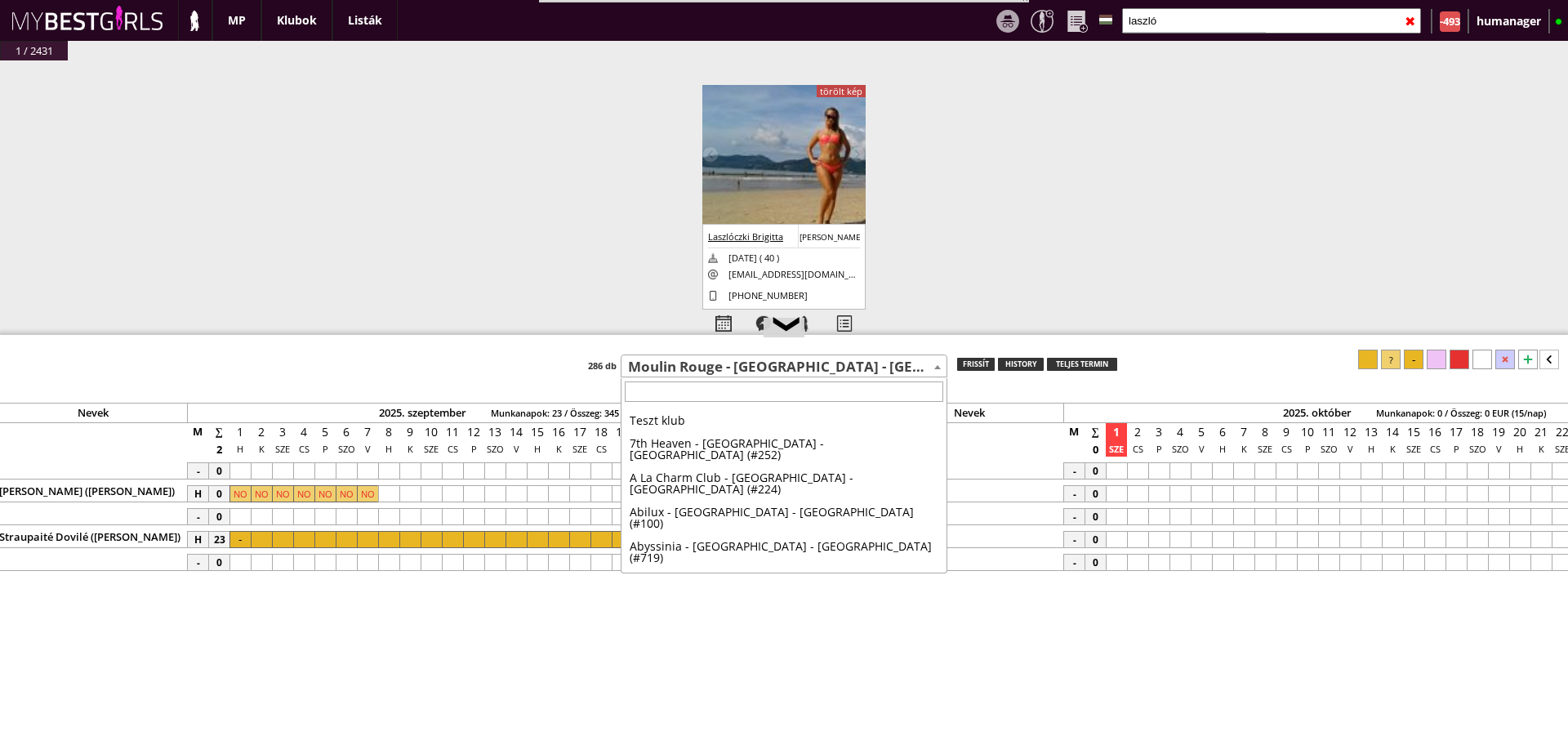
click at [765, 365] on span "Moulin Rouge - [GEOGRAPHIC_DATA] - [GEOGRAPHIC_DATA] (#764)" at bounding box center [784, 368] width 325 height 23
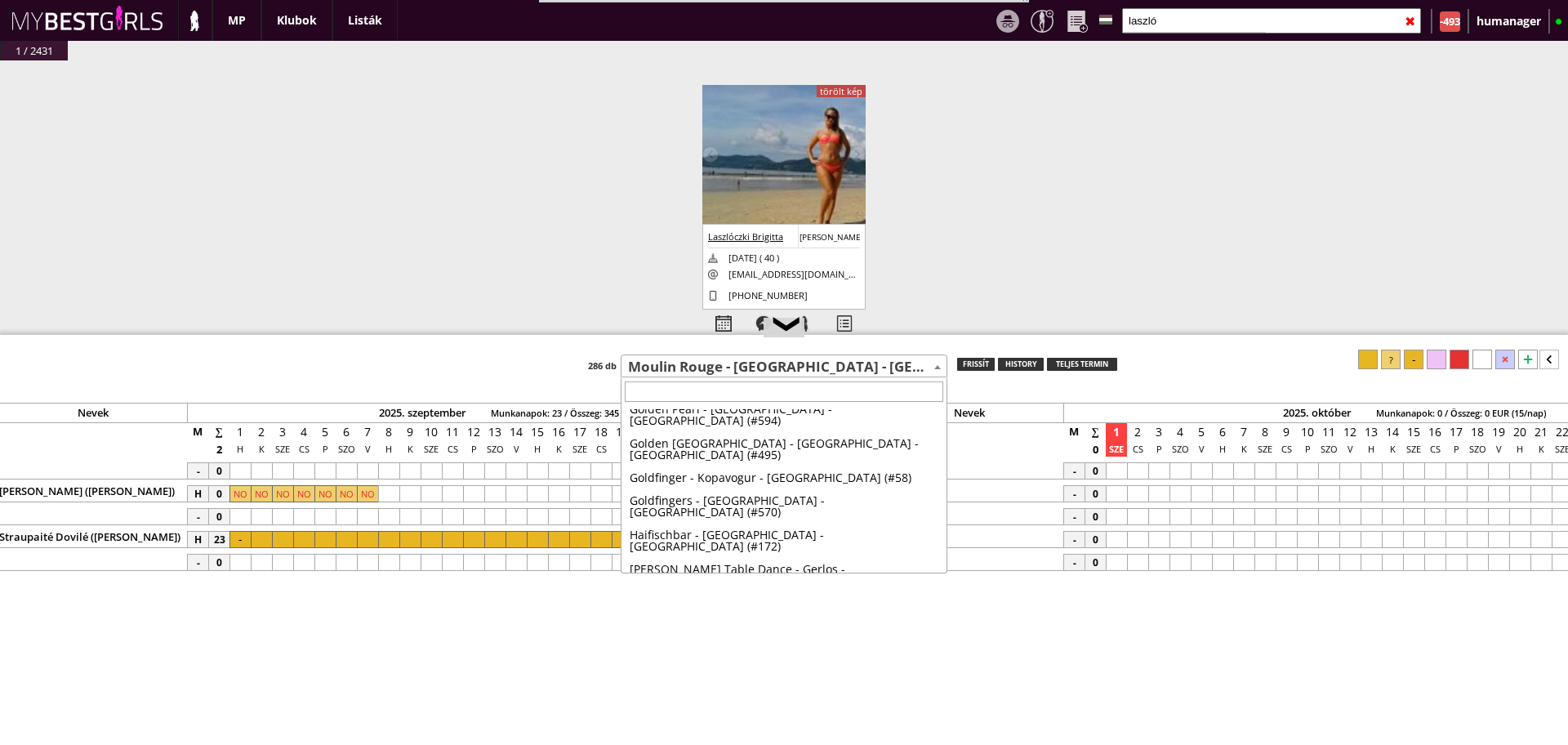
click at [1003, 112] on div "#42456 2025-09-29 12:26:32 Rédai Klaudia Klaudia 1998-08-08 ( 27 ) redaikld@gma…" at bounding box center [784, 218] width 1568 height 316
